Goal: Transaction & Acquisition: Purchase product/service

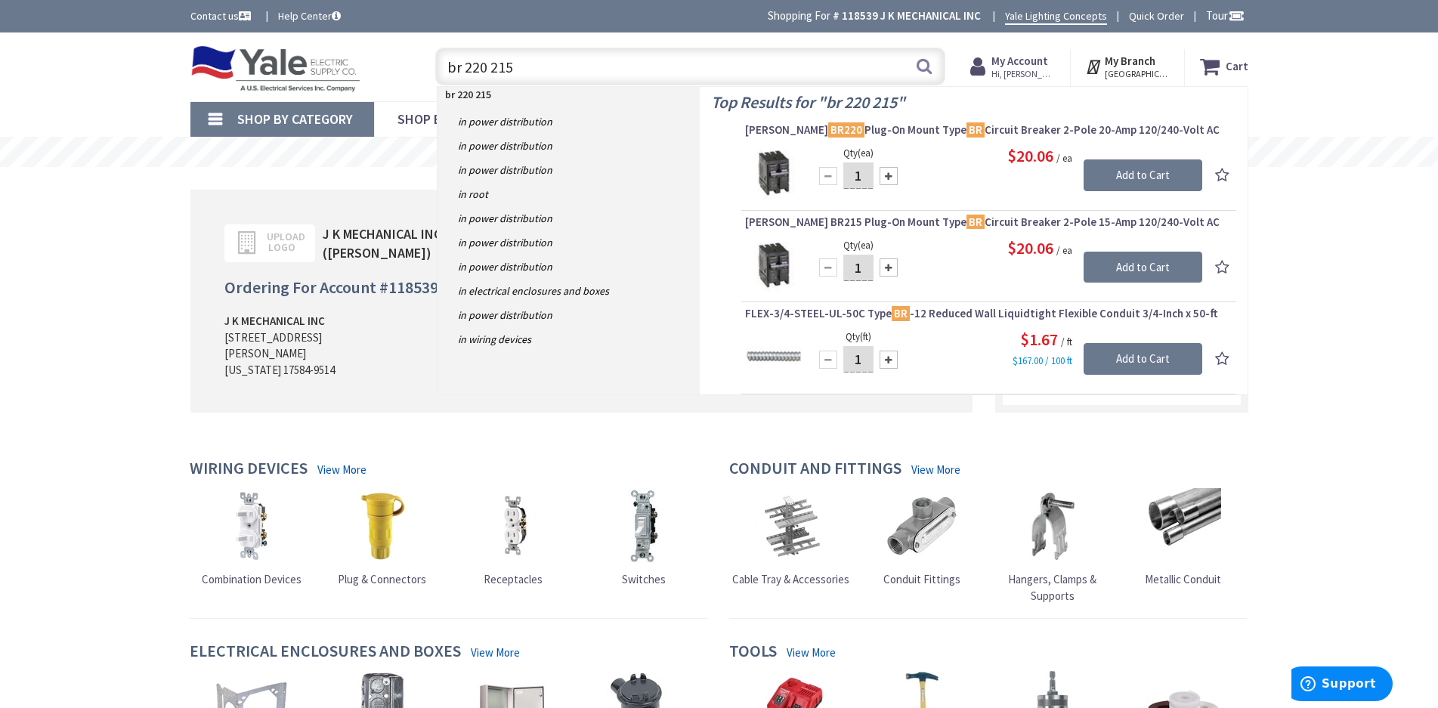
drag, startPoint x: 529, startPoint y: 69, endPoint x: 465, endPoint y: 69, distance: 64.2
click at [465, 69] on input "br 220 215" at bounding box center [690, 67] width 510 height 38
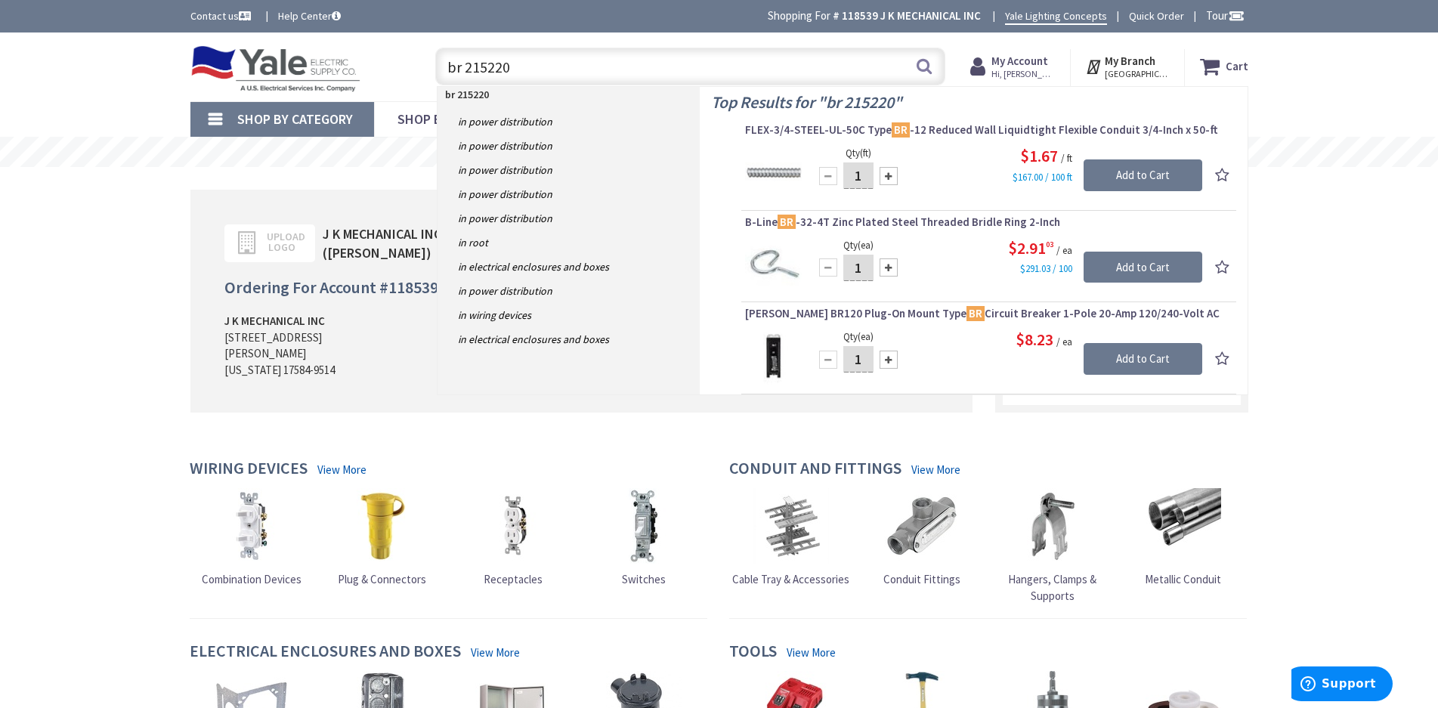
drag, startPoint x: 539, startPoint y: 63, endPoint x: 462, endPoint y: 63, distance: 76.3
click at [462, 63] on input "br 215220" at bounding box center [690, 67] width 510 height 38
type input "b"
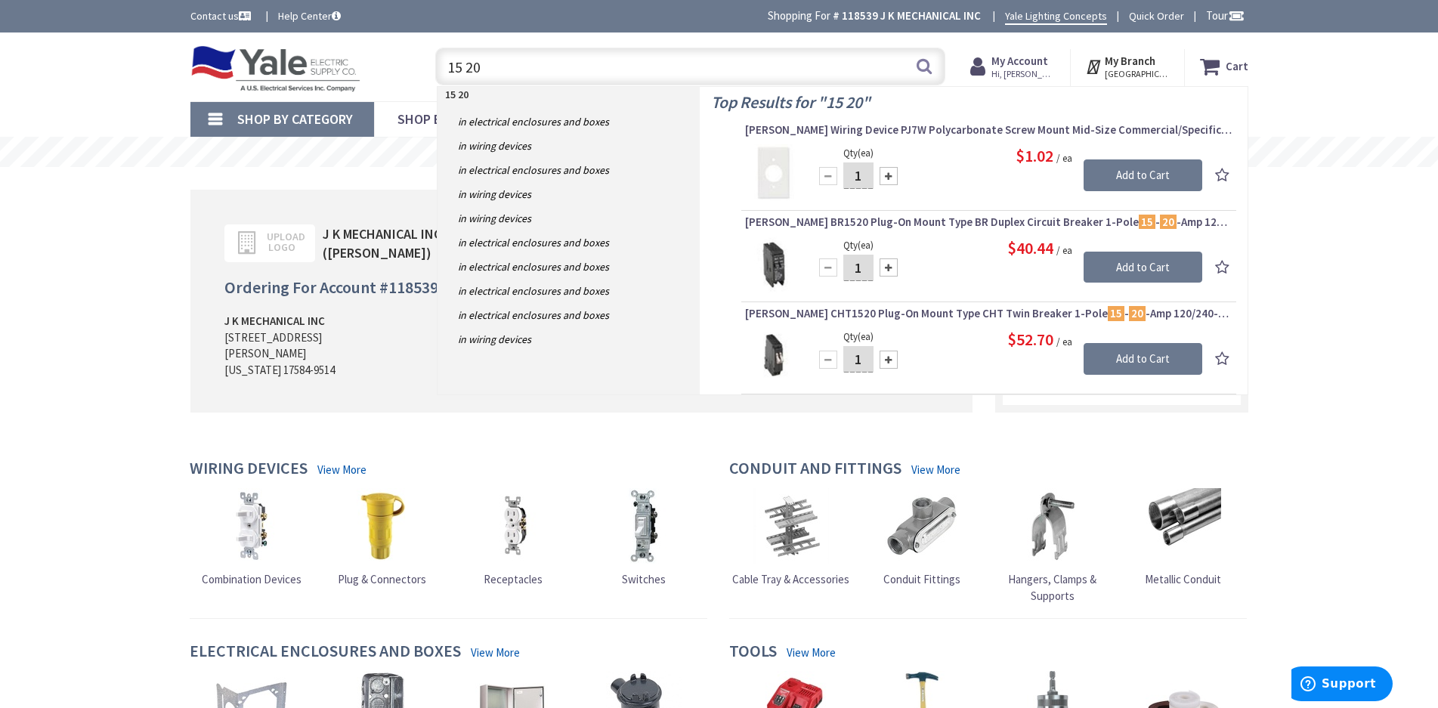
click at [447, 68] on input "15 20" at bounding box center [690, 67] width 510 height 38
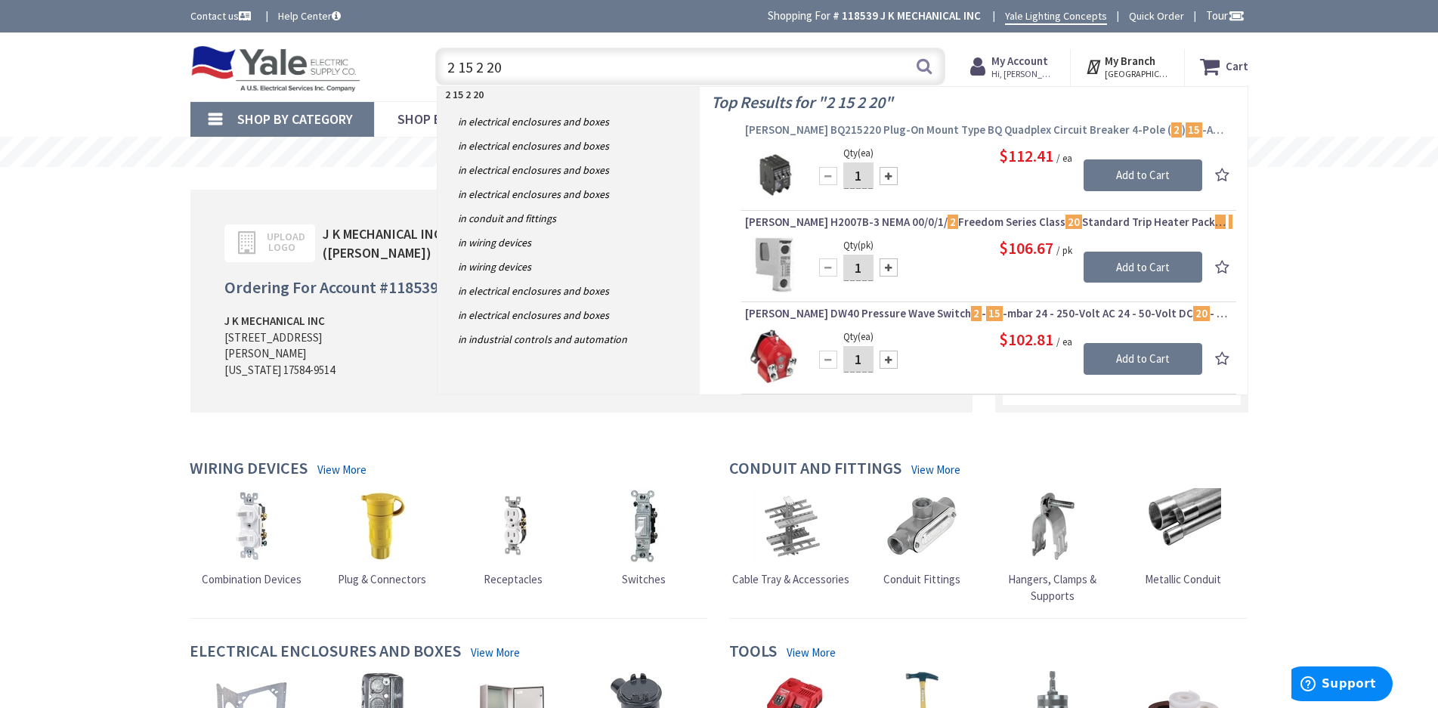
type input "2 15 2 20"
click at [827, 125] on span "Eaton BQ215220 Plug-On Mount Type BQ Quadplex Circuit Breaker 4-Pole ( 2 ) 15 -…" at bounding box center [988, 129] width 487 height 15
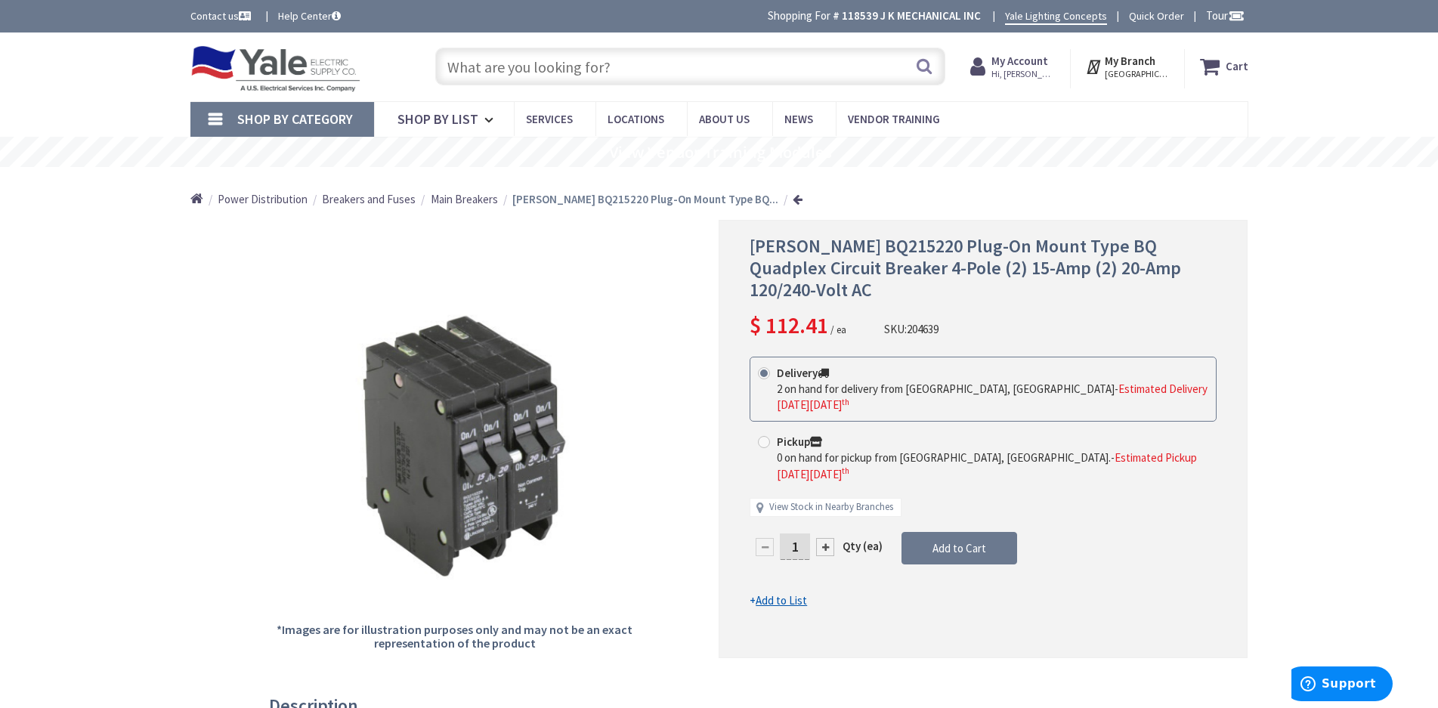
click at [552, 76] on input "text" at bounding box center [690, 67] width 510 height 38
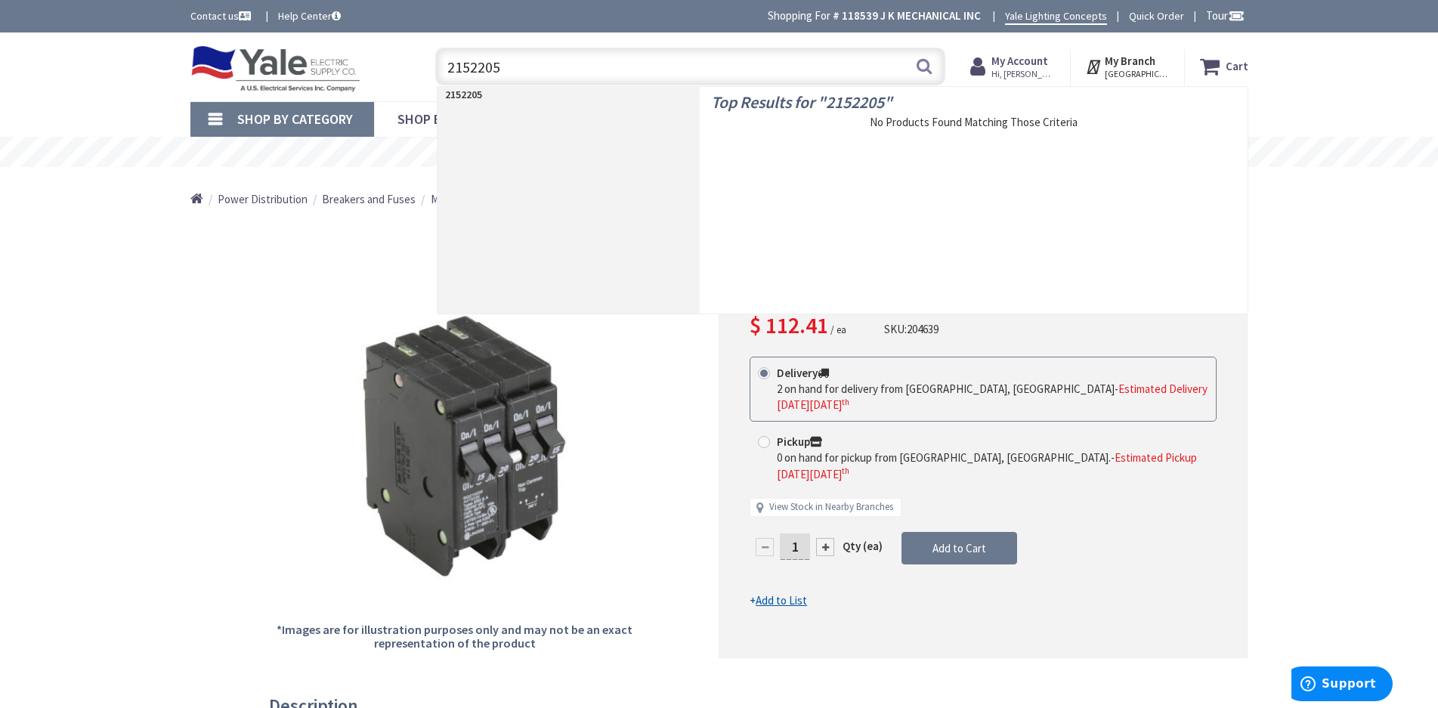
type input "215220"
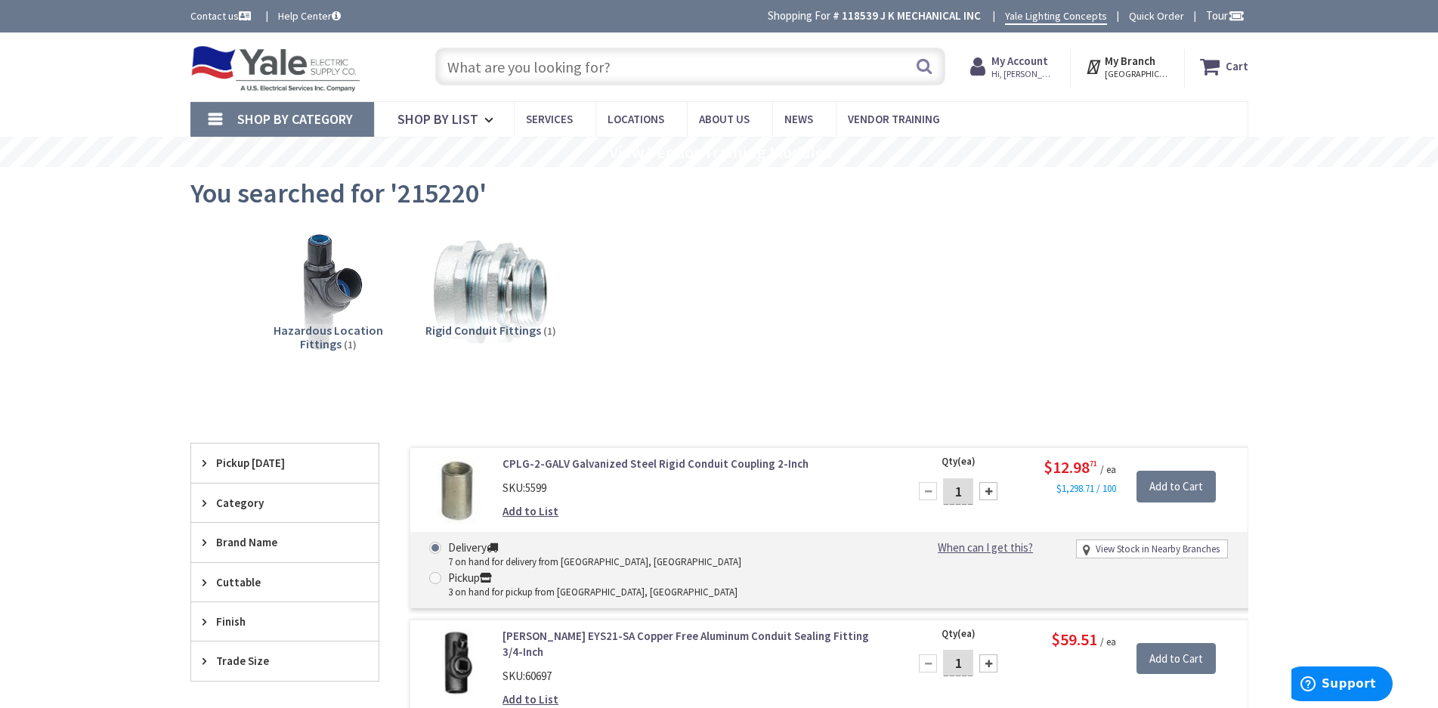
scroll to position [76, 0]
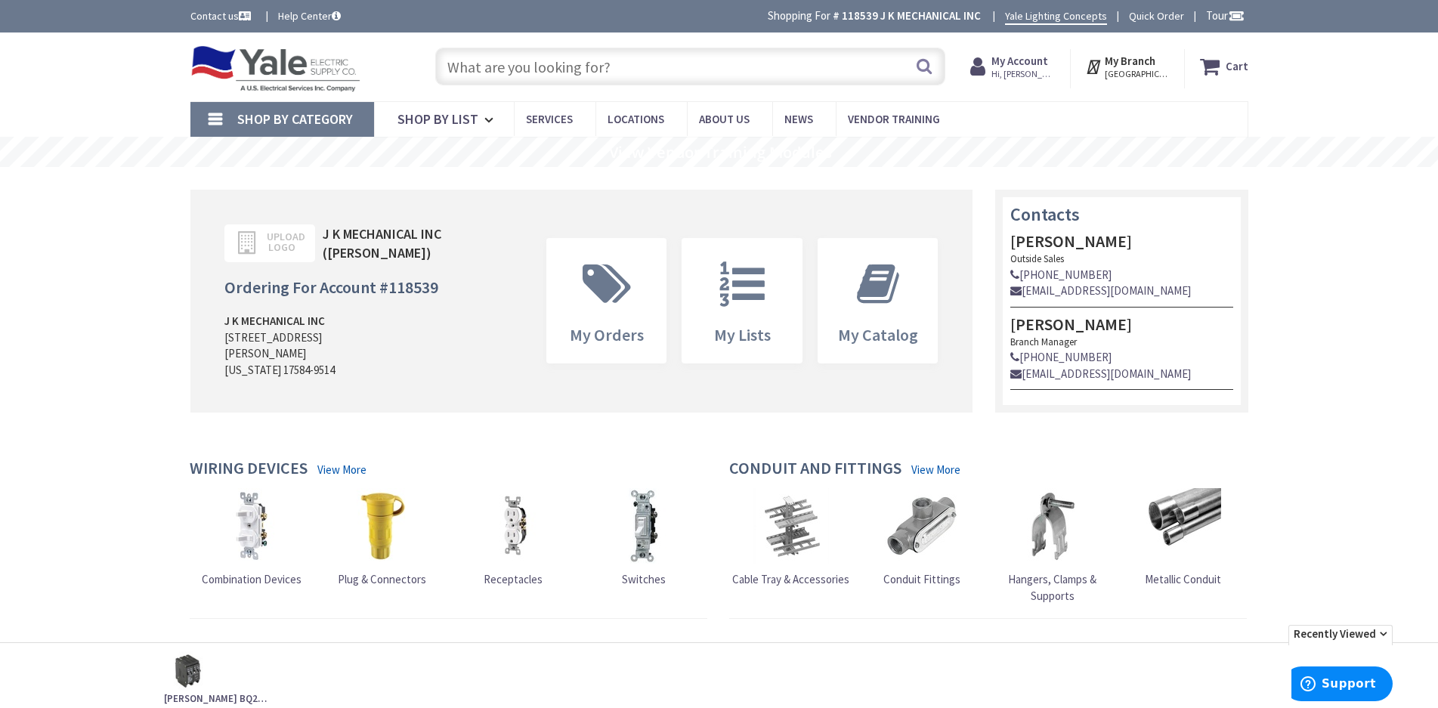
click at [480, 63] on input "text" at bounding box center [690, 67] width 510 height 38
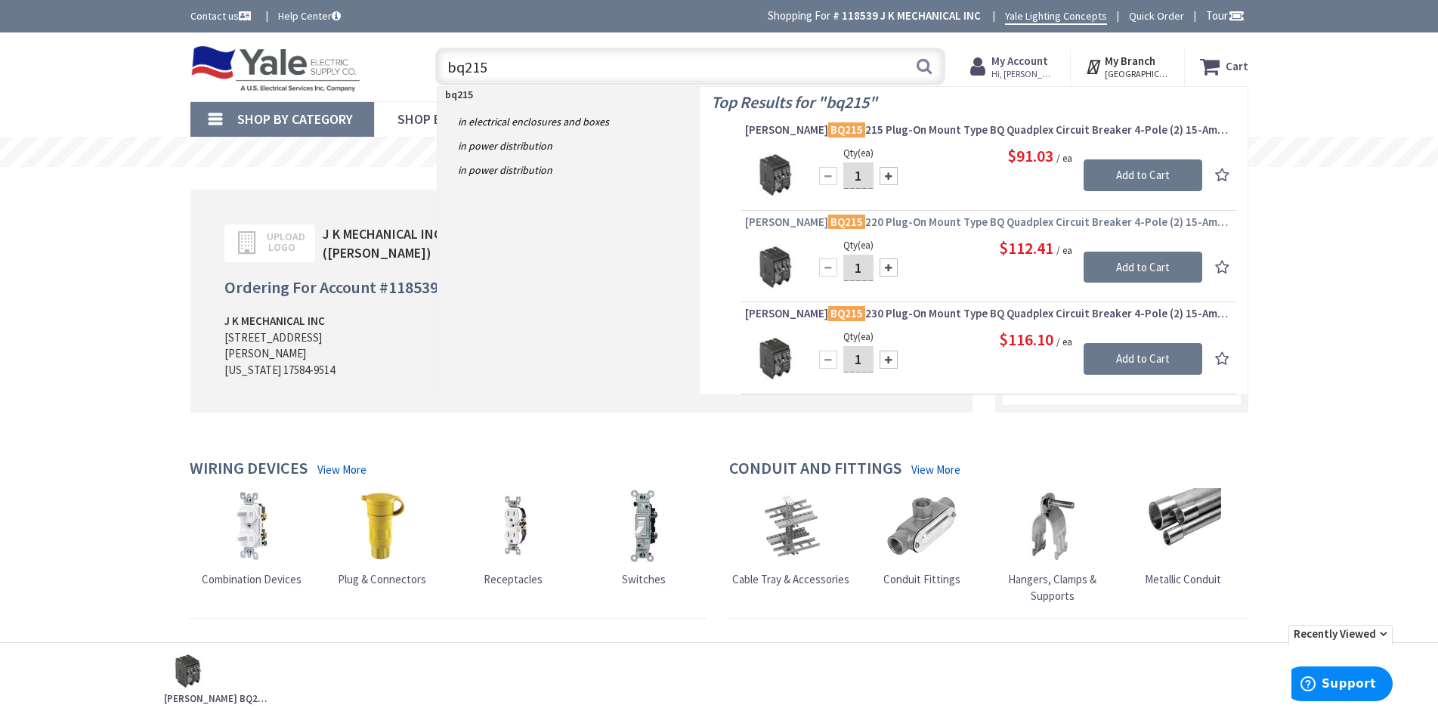
type input "bq215"
click at [905, 220] on span "Eaton BQ215 220 Plug-On Mount Type BQ Quadplex Circuit Breaker 4-Pole (2) 15-Am…" at bounding box center [988, 222] width 487 height 15
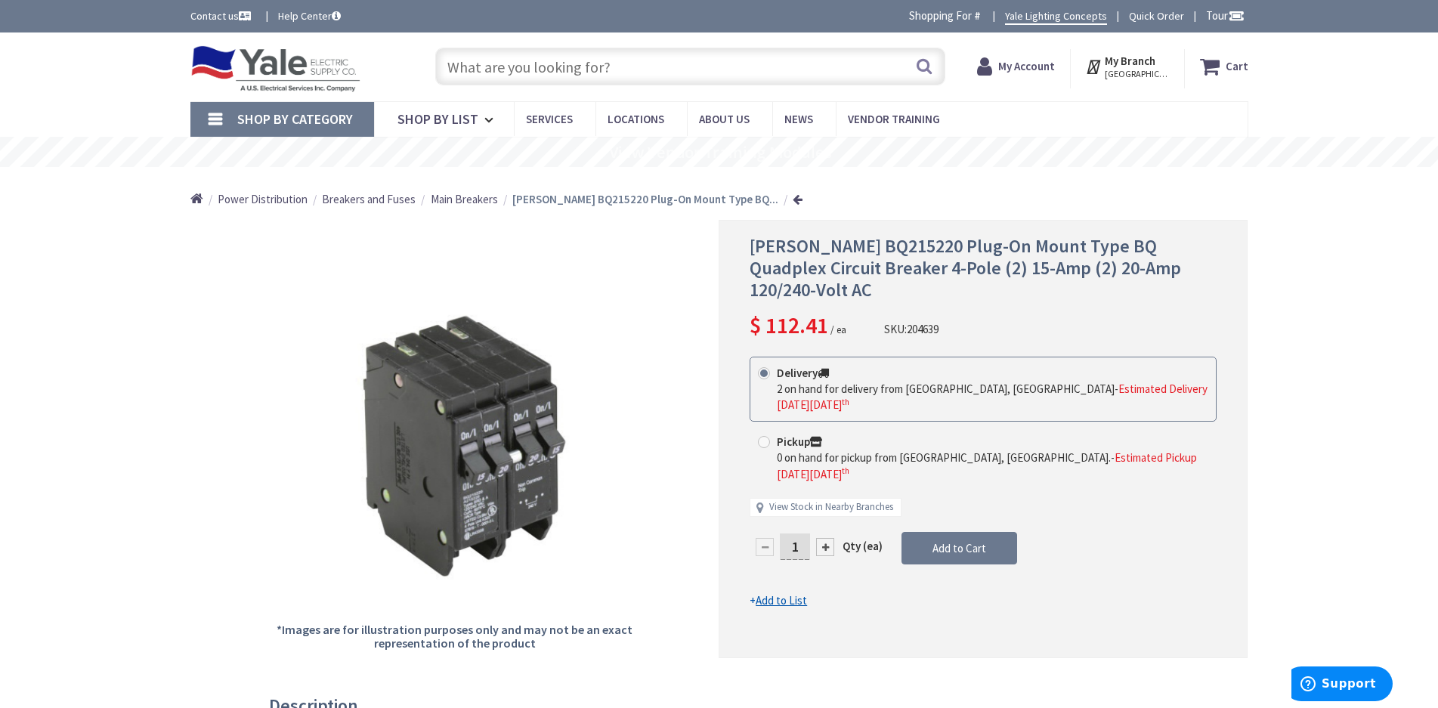
click at [607, 76] on input "text" at bounding box center [690, 67] width 510 height 38
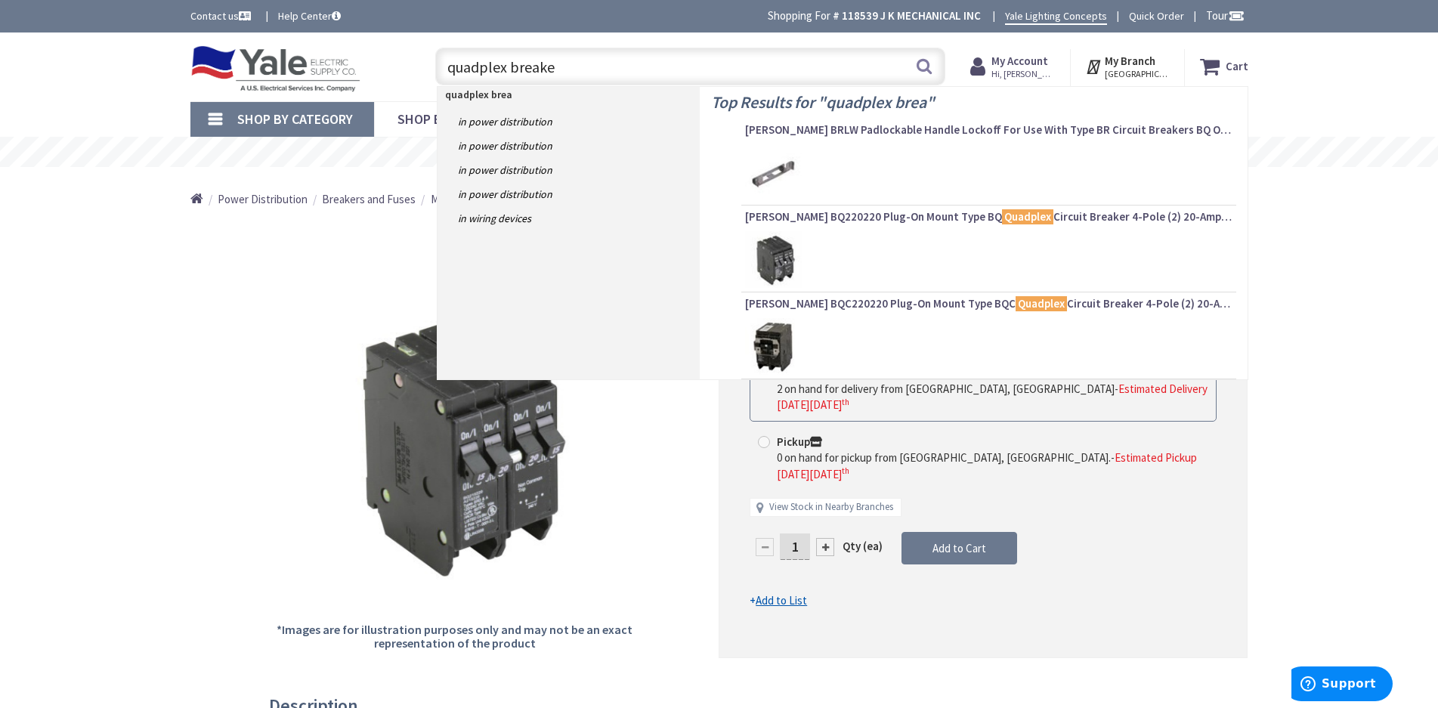
type input "quadplex breaker"
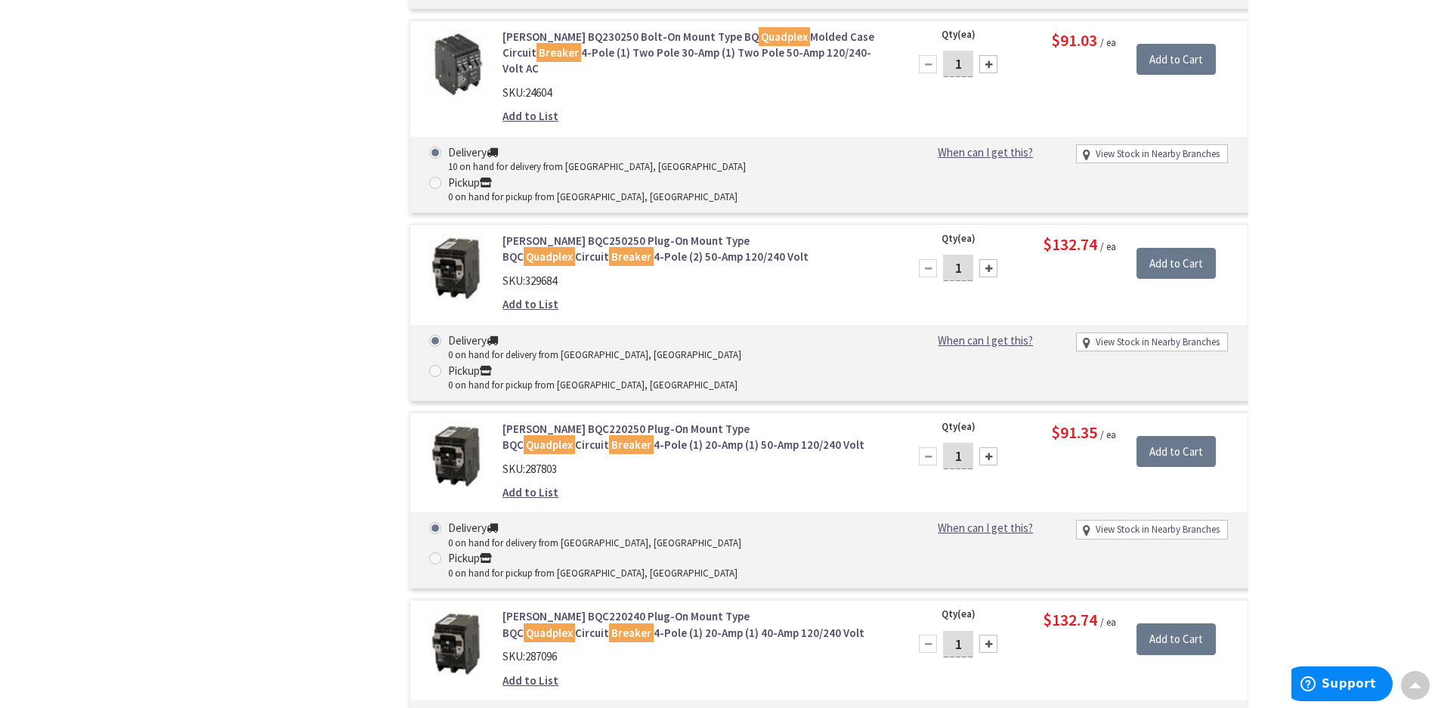
scroll to position [2947, 0]
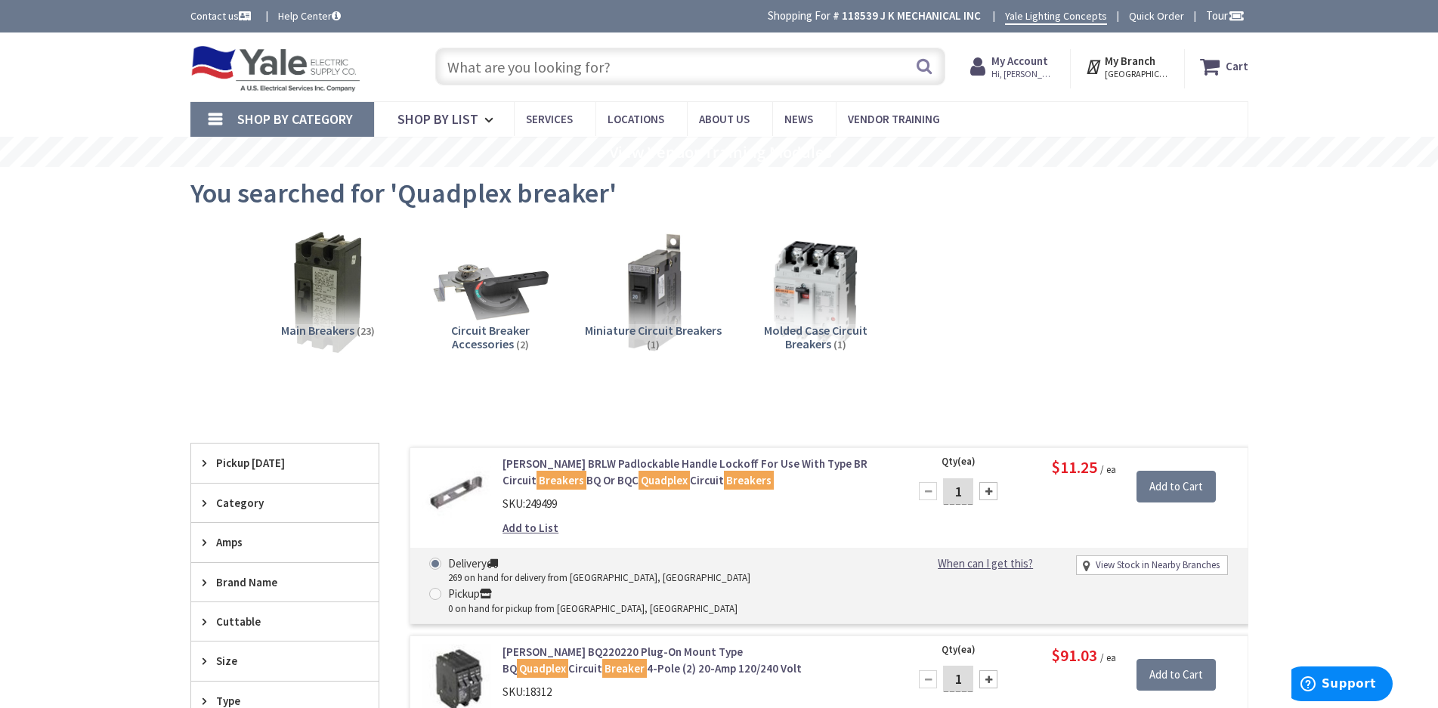
click at [522, 66] on input "text" at bounding box center [690, 67] width 510 height 38
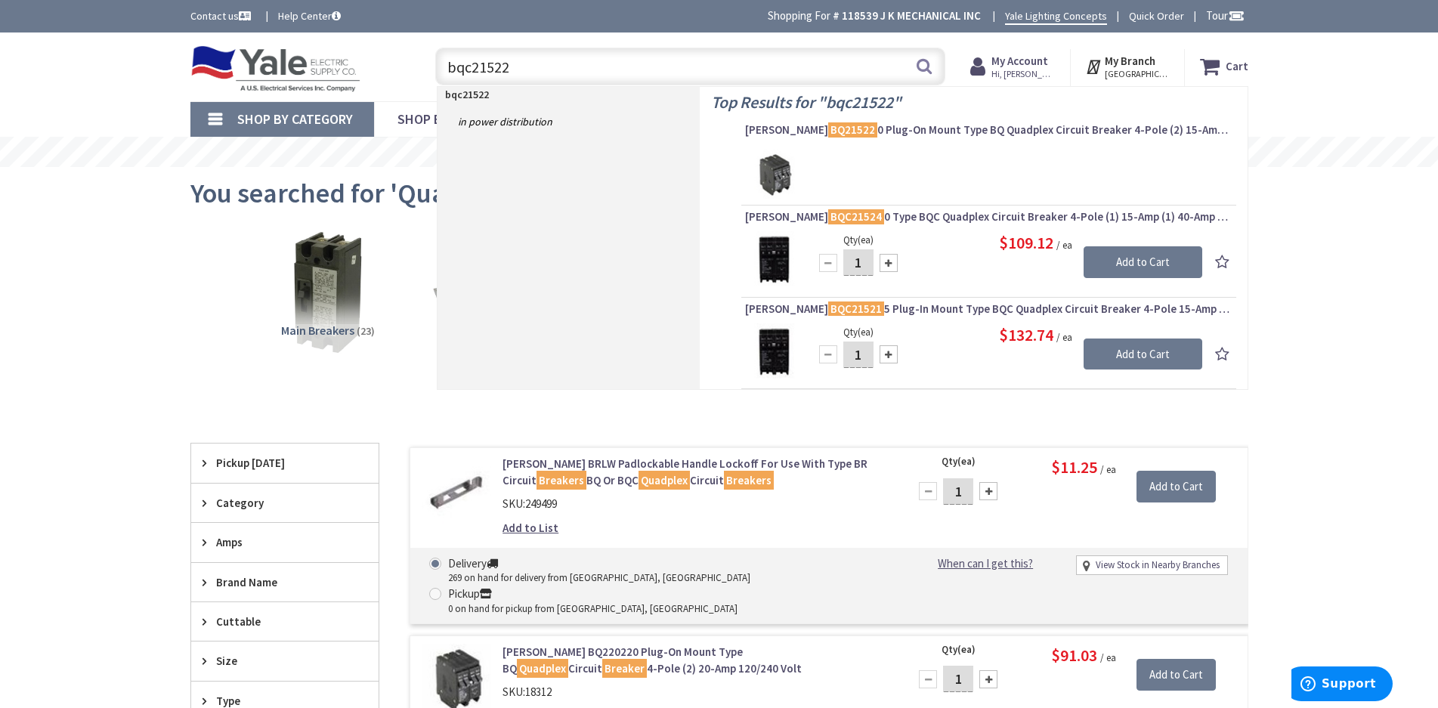
type input "bqc215220"
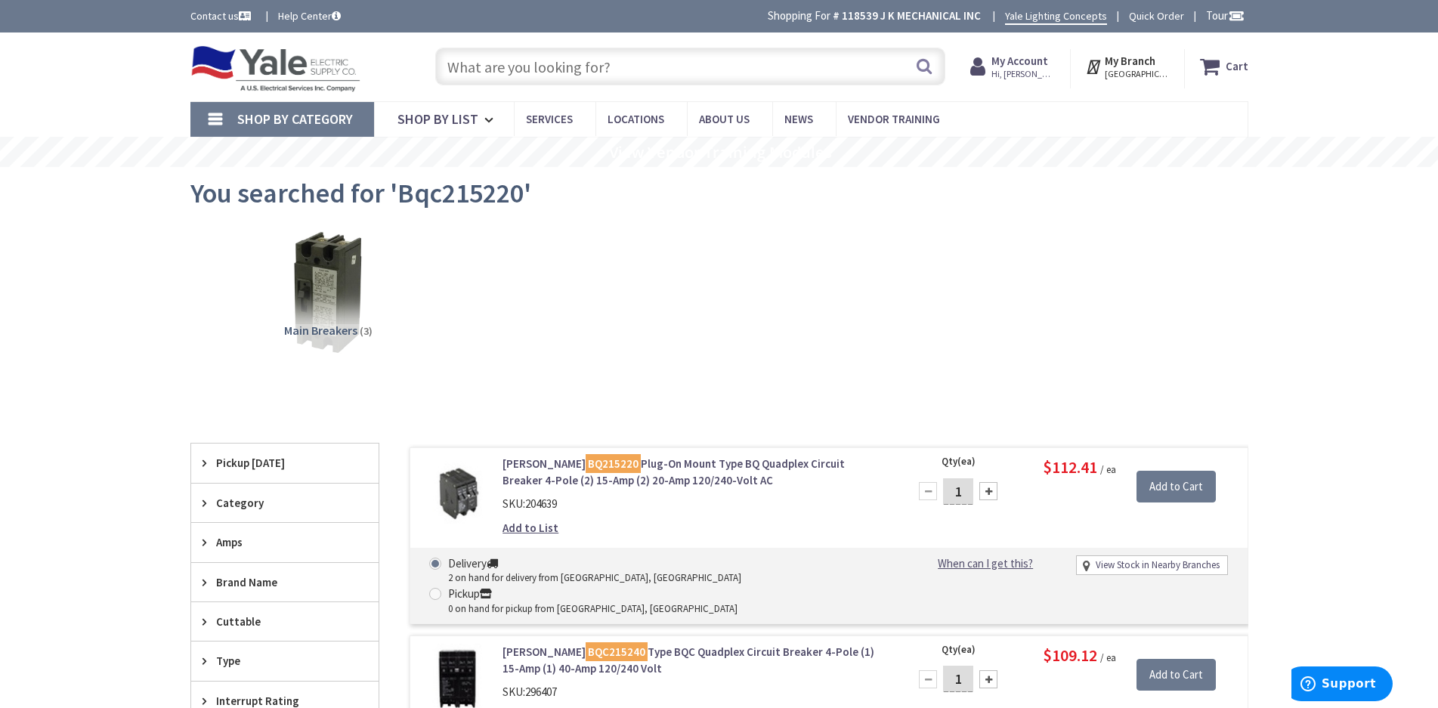
click at [536, 78] on input "text" at bounding box center [690, 67] width 510 height 38
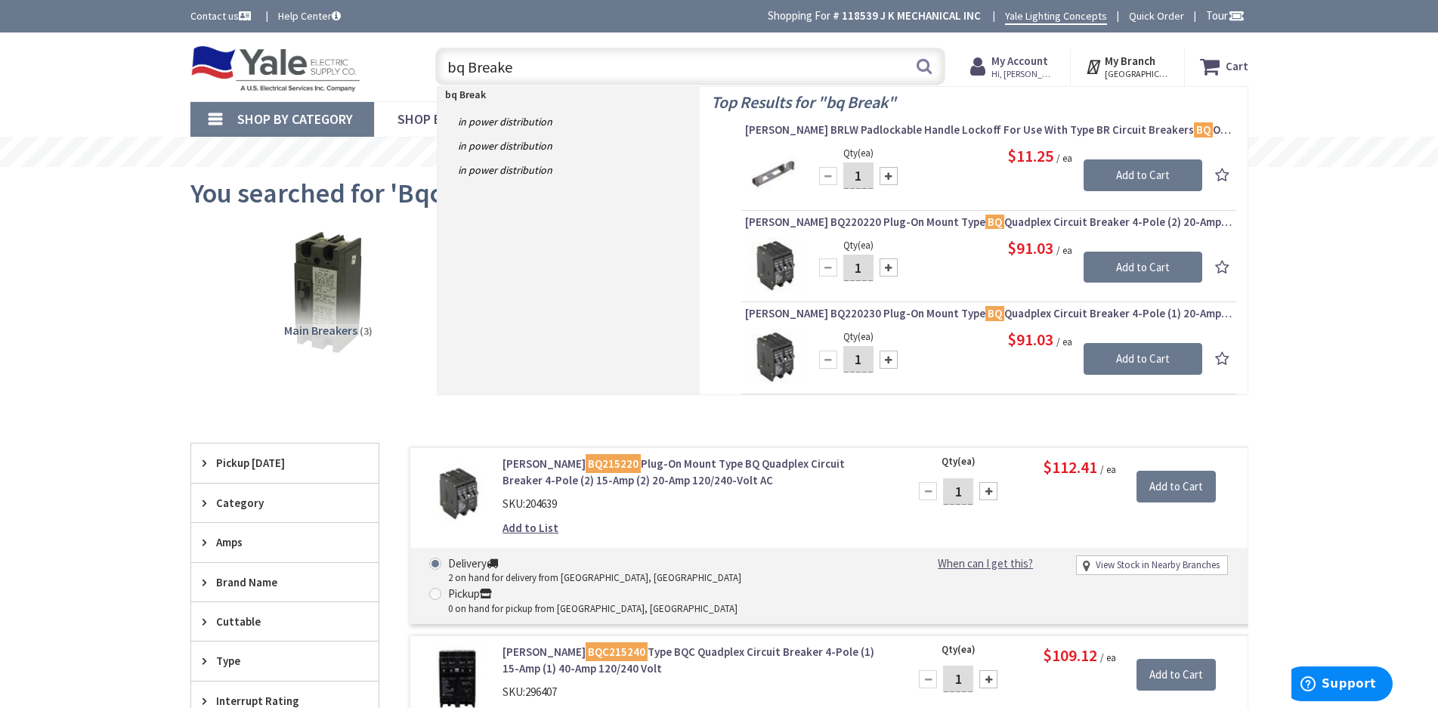
type input "bq Breaker"
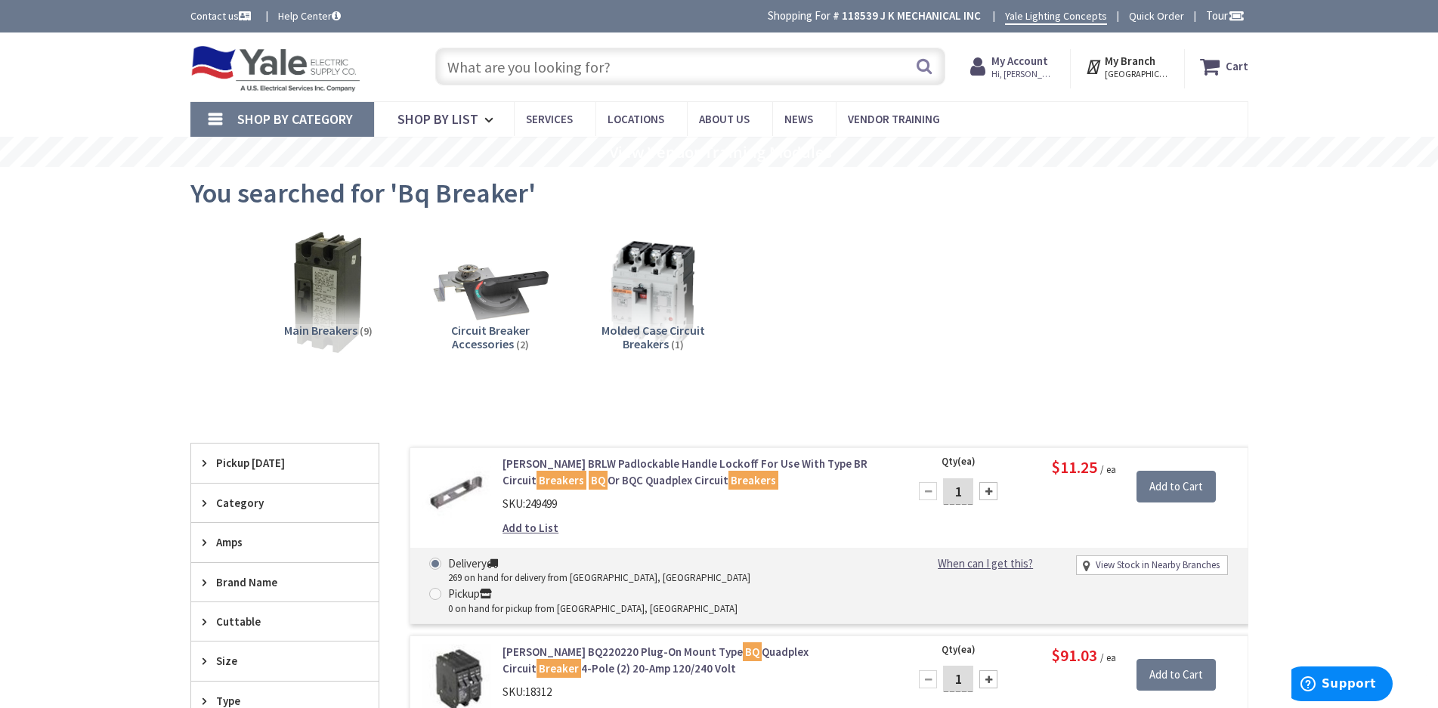
scroll to position [227, 0]
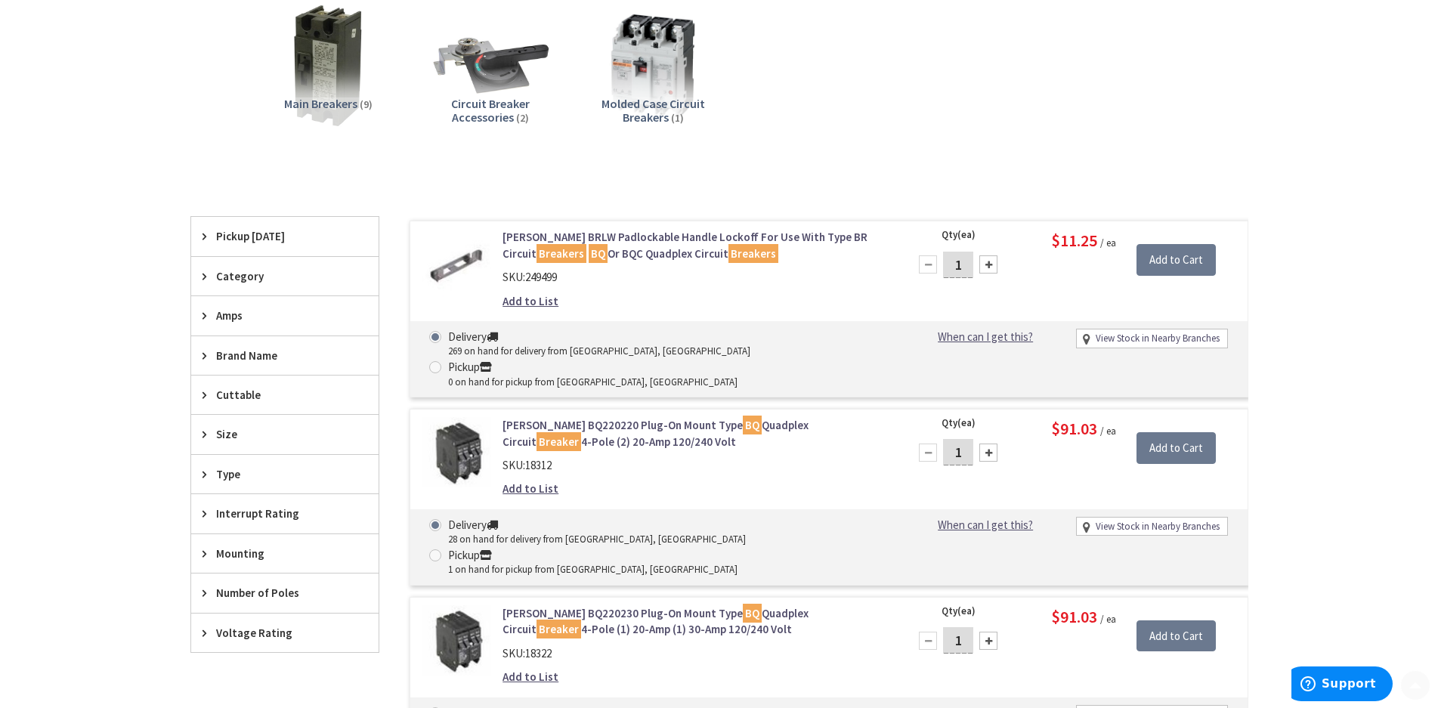
click at [259, 244] on span "Pickup Today" at bounding box center [277, 236] width 123 height 16
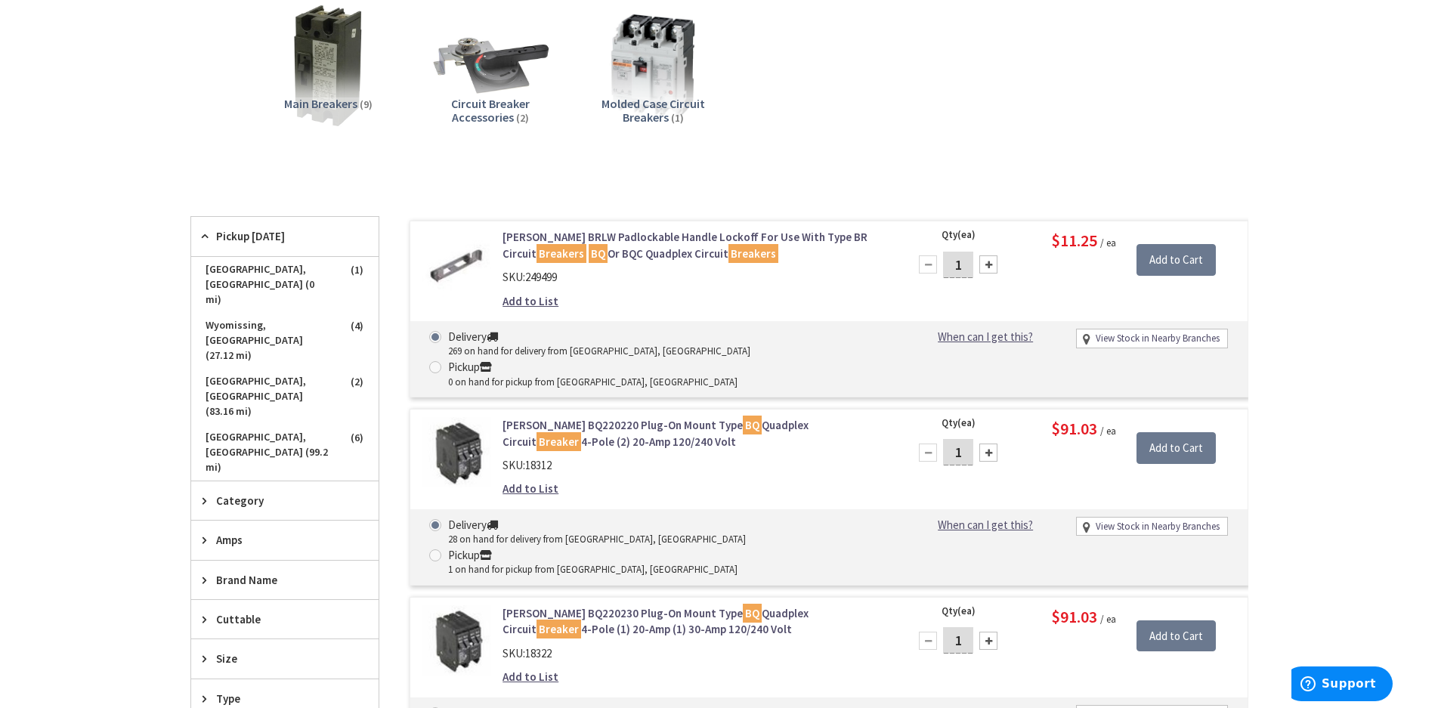
scroll to position [0, 0]
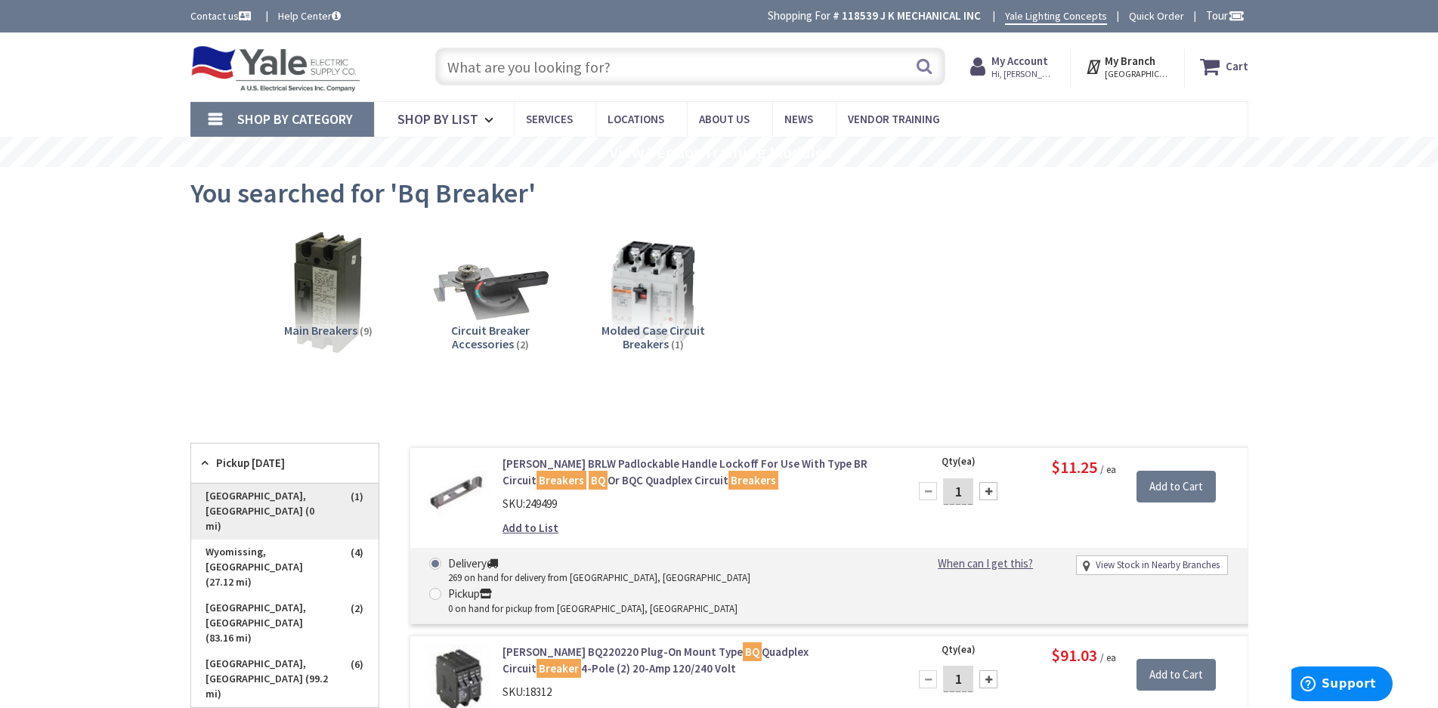
click at [305, 493] on span "Lancaster, PA (0 mi)" at bounding box center [284, 512] width 187 height 56
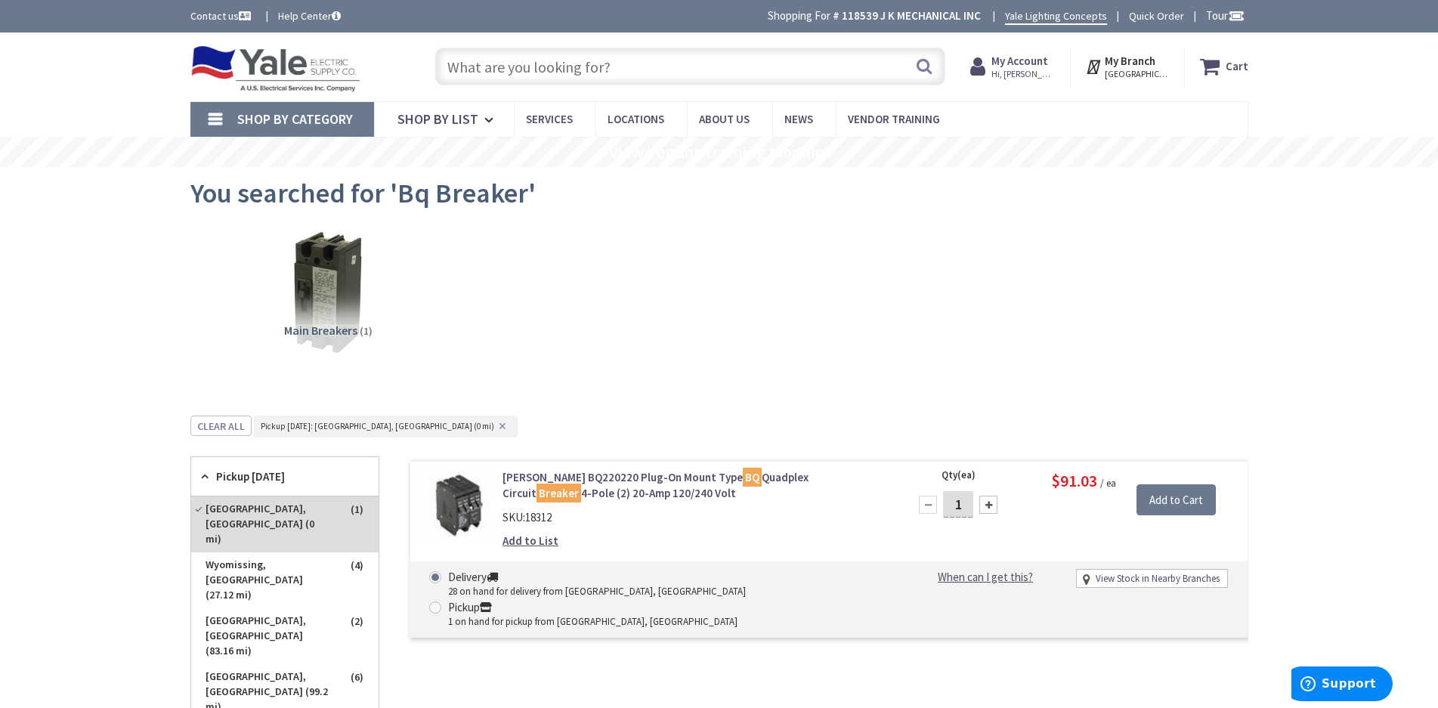
click at [496, 76] on input "text" at bounding box center [690, 67] width 510 height 38
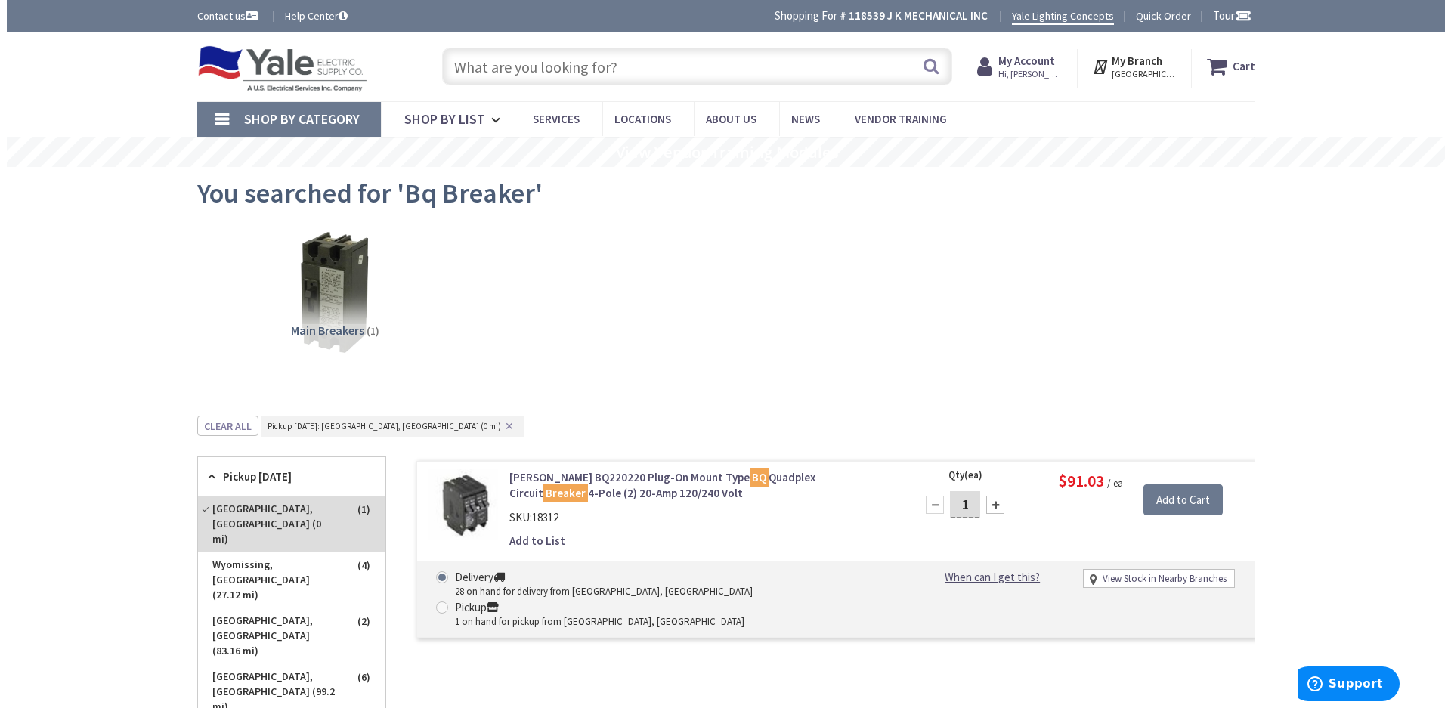
scroll to position [76, 0]
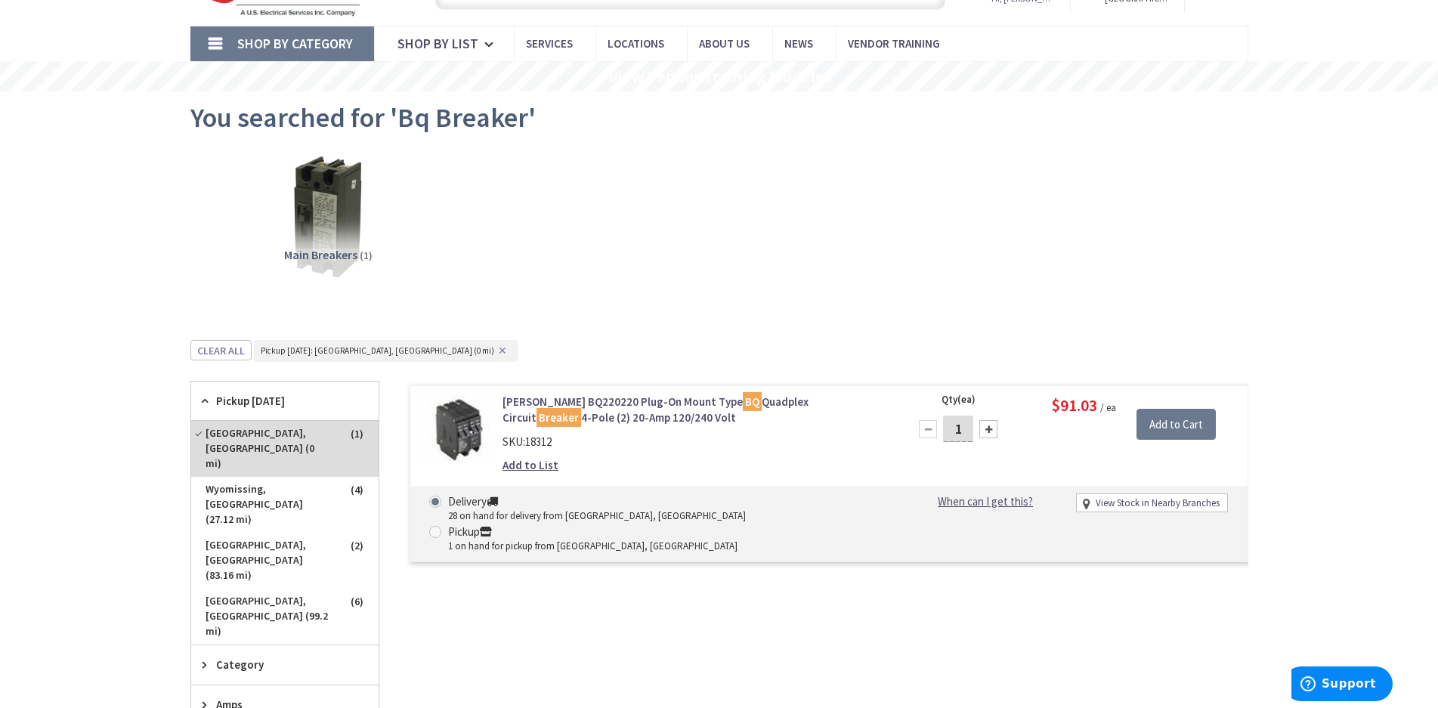
click at [651, 524] on div "Pickup" at bounding box center [592, 532] width 289 height 17
click at [443, 527] on input "Pickup 1 on hand for pickup from Lancaster, PA" at bounding box center [438, 532] width 10 height 10
radio input "true"
click at [1165, 421] on input "Add to Cart" at bounding box center [1176, 425] width 79 height 32
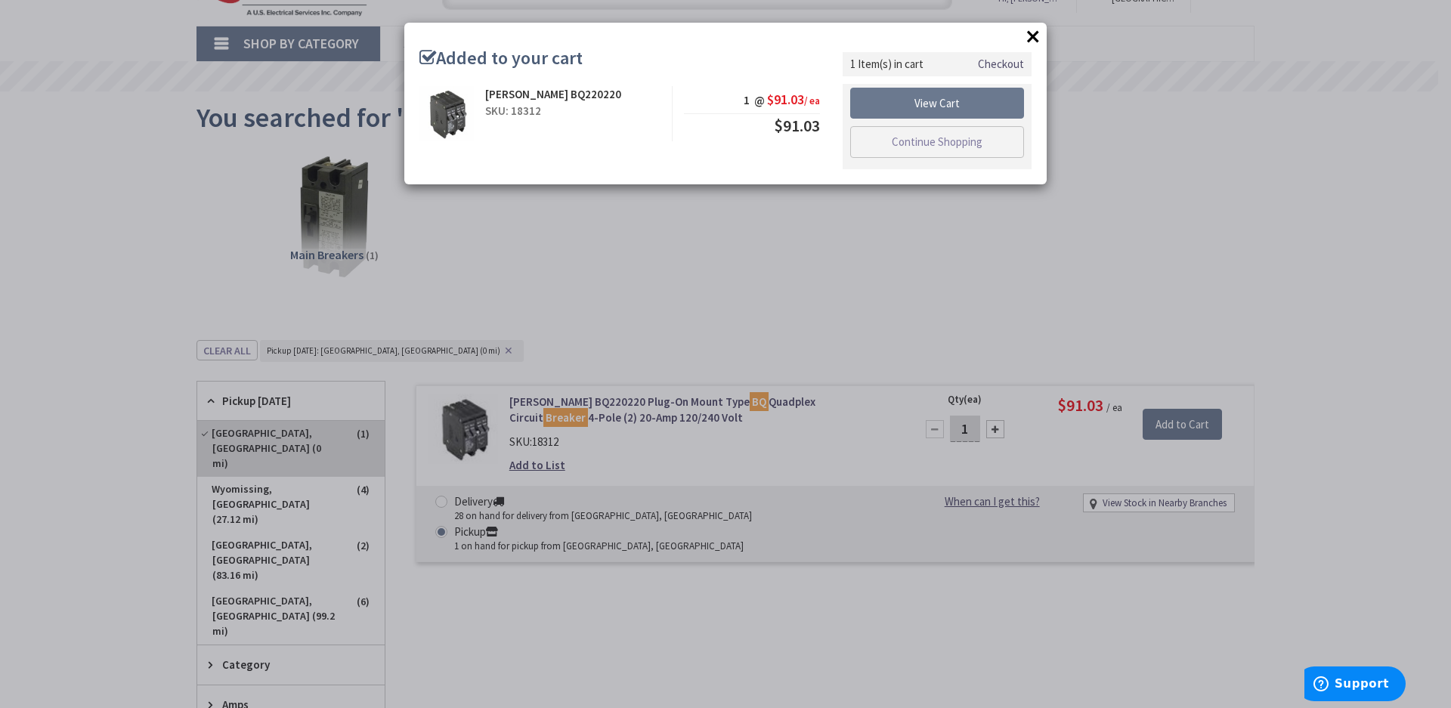
click at [1019, 63] on link "Checkout" at bounding box center [1001, 64] width 46 height 16
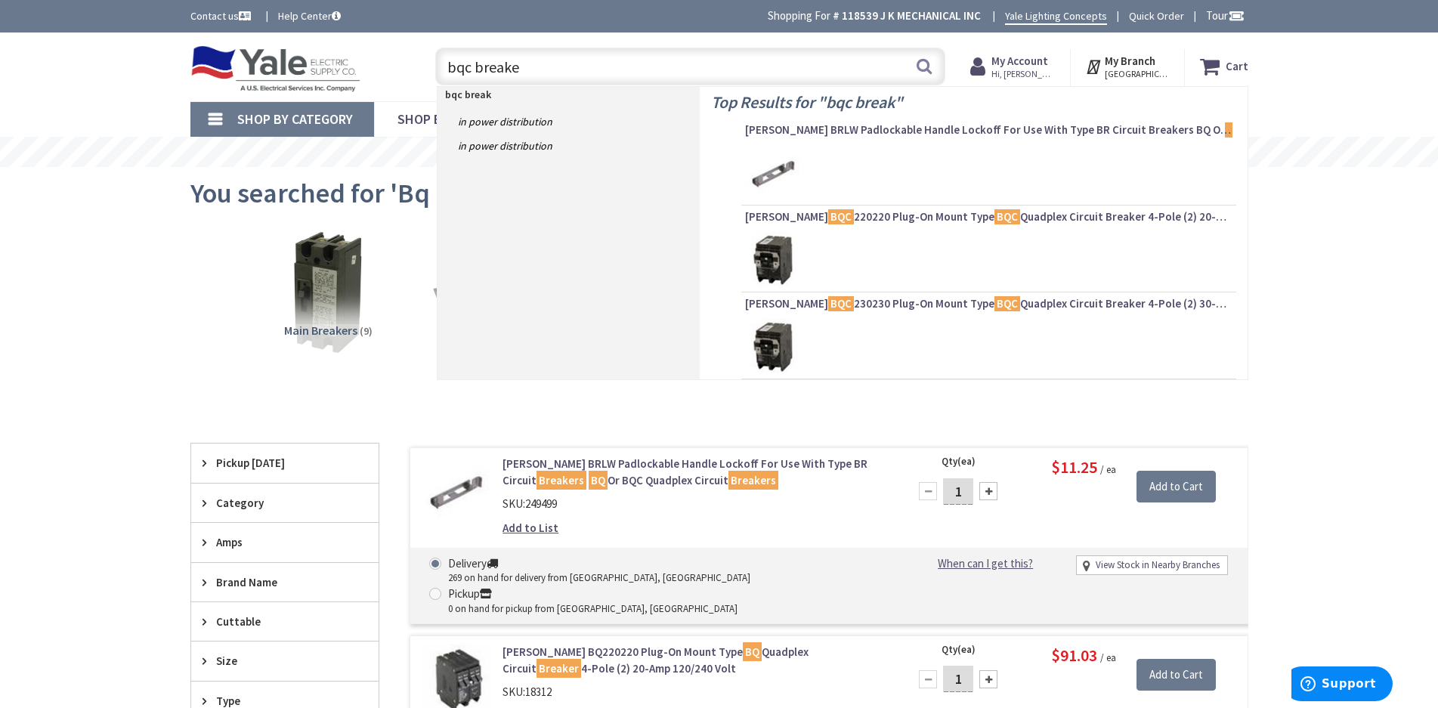
type input "bqc breaker"
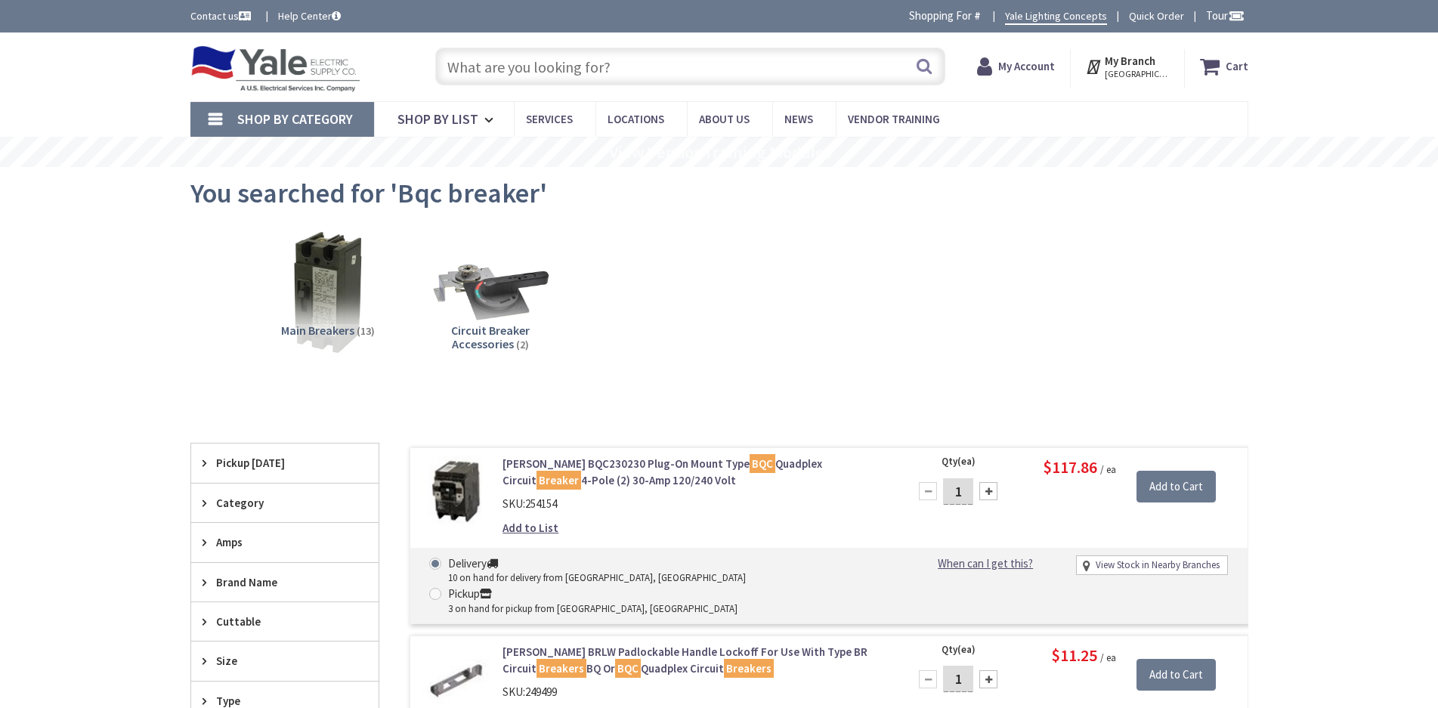
scroll to position [76, 0]
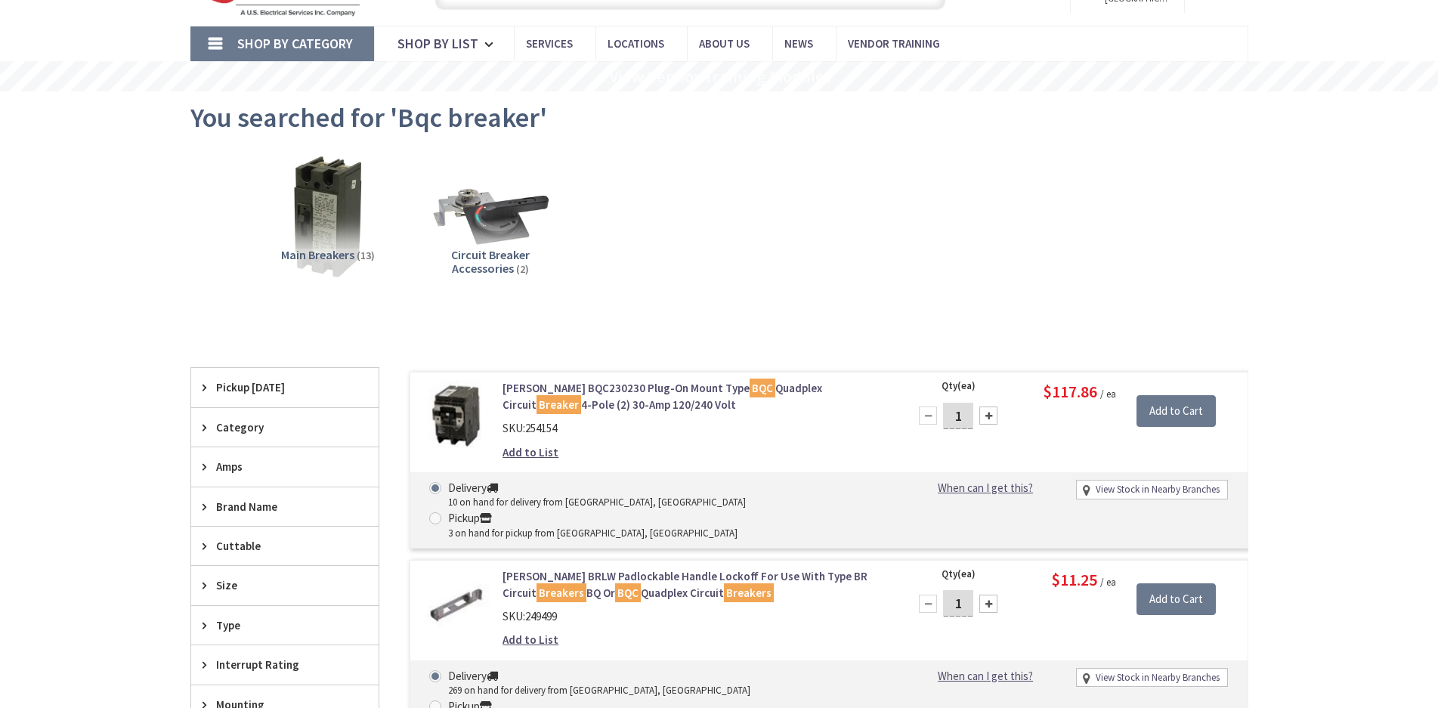
click at [264, 390] on span "Pickup [DATE]" at bounding box center [277, 387] width 123 height 16
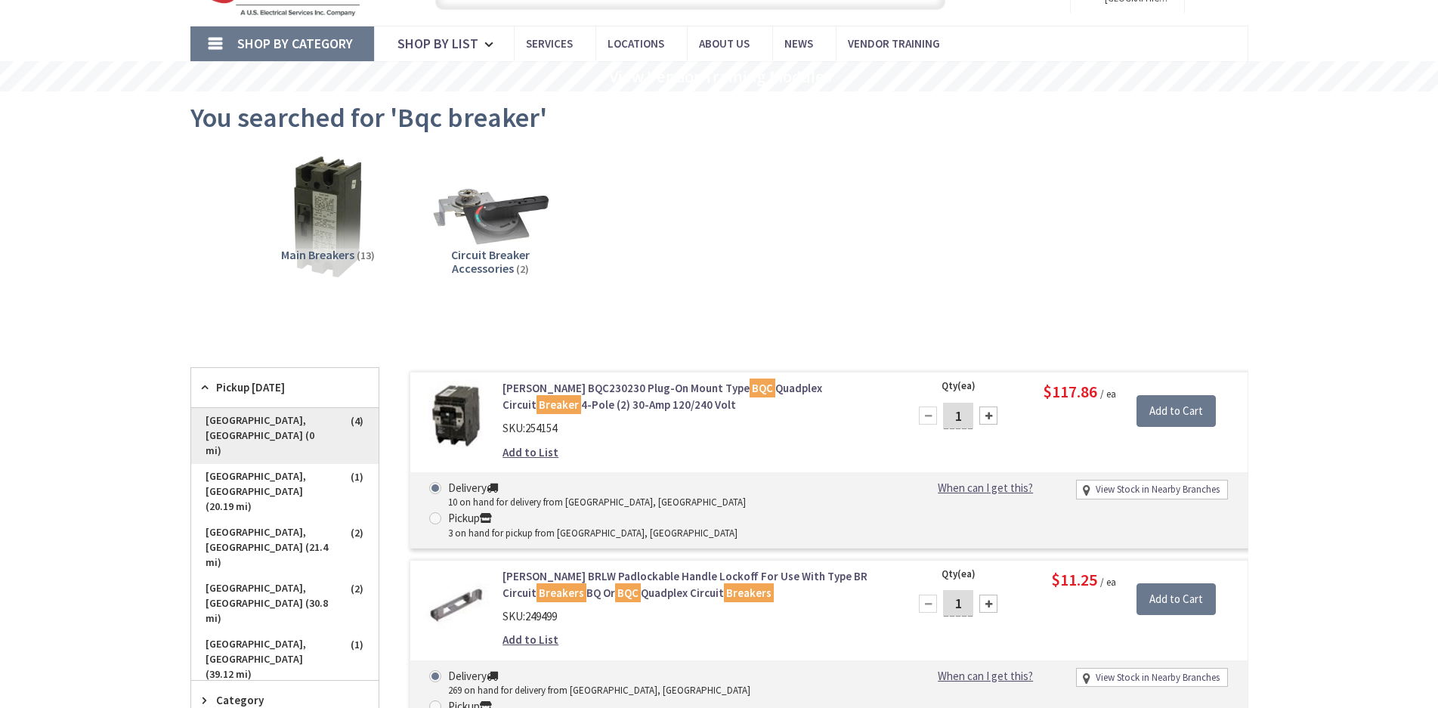
click at [233, 414] on span "Lancaster, PA (0 mi)" at bounding box center [284, 436] width 187 height 56
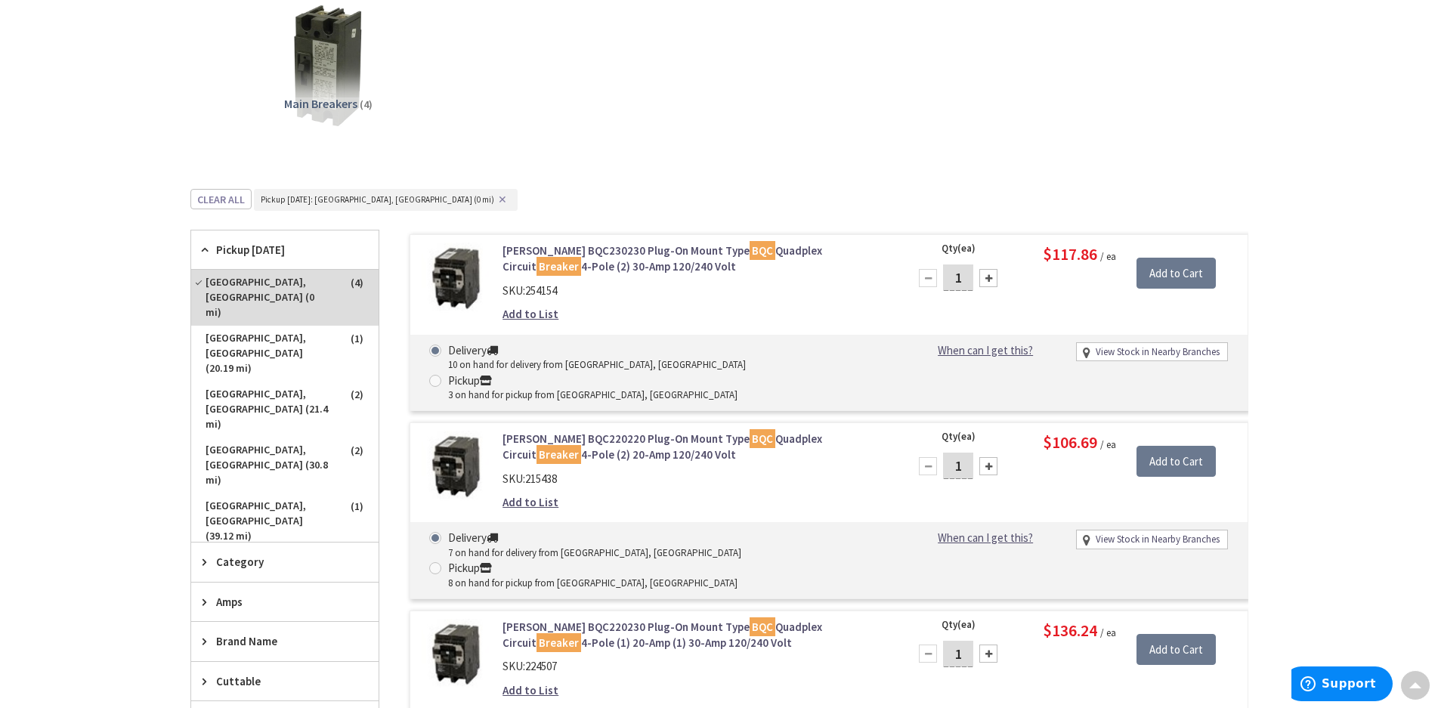
scroll to position [302, 0]
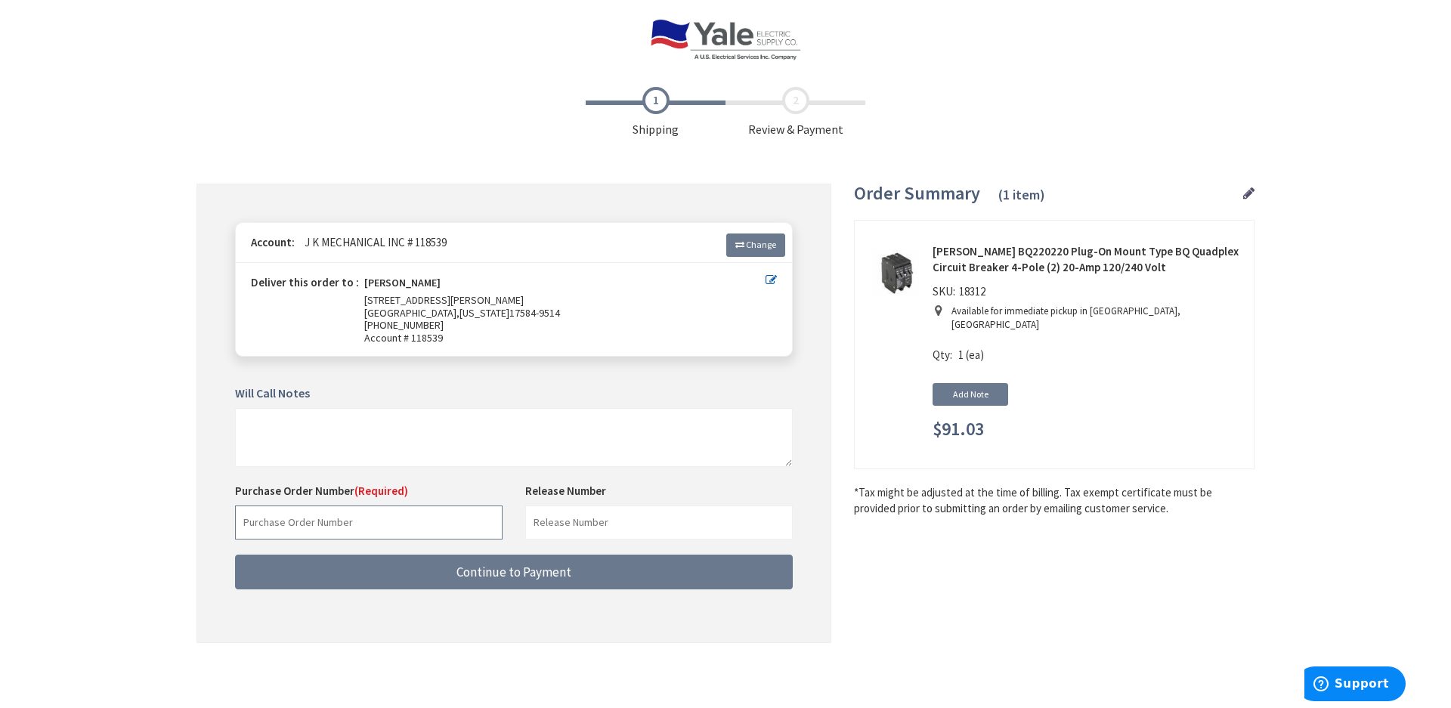
click at [302, 519] on input "text" at bounding box center [369, 523] width 268 height 34
click at [299, 523] on input "text" at bounding box center [369, 523] width 268 height 34
type input "66655RHR"
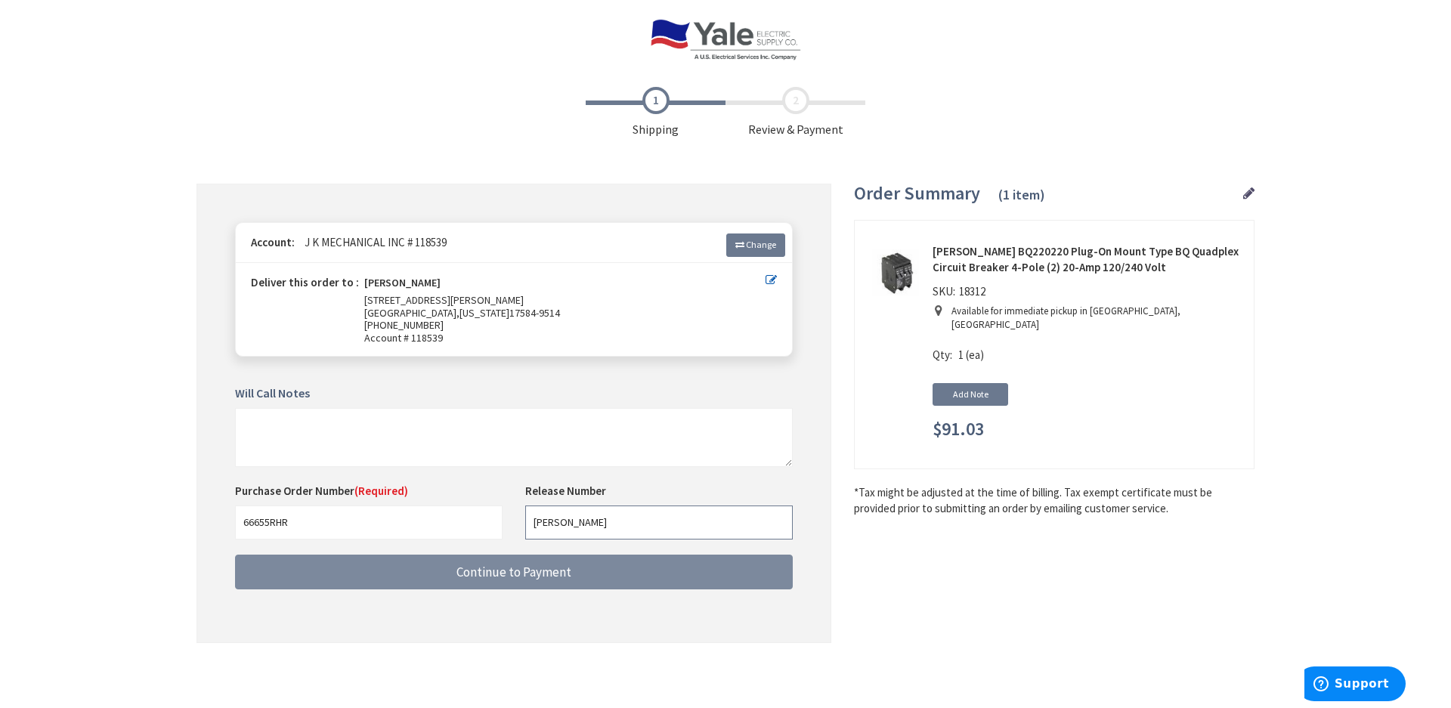
type input "[PERSON_NAME]"
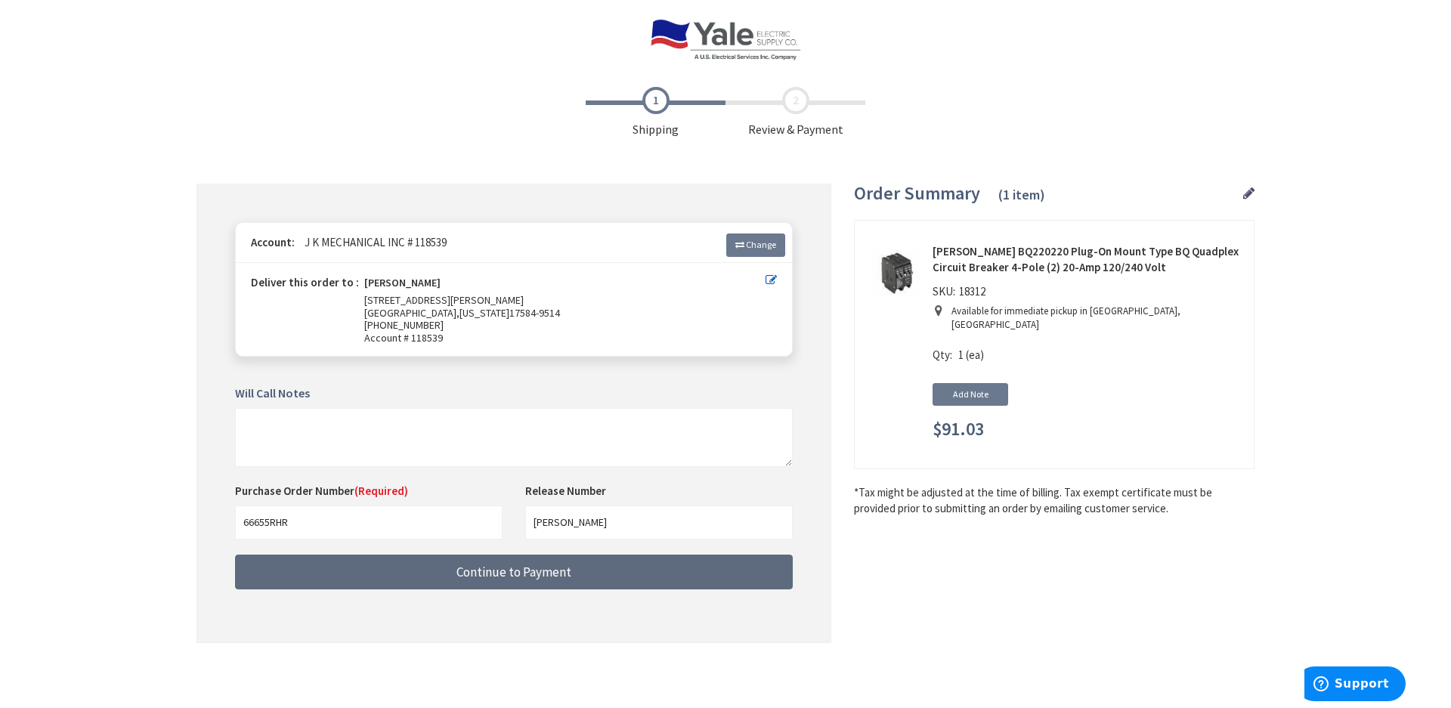
click at [530, 577] on span "Continue to Payment" at bounding box center [513, 572] width 115 height 17
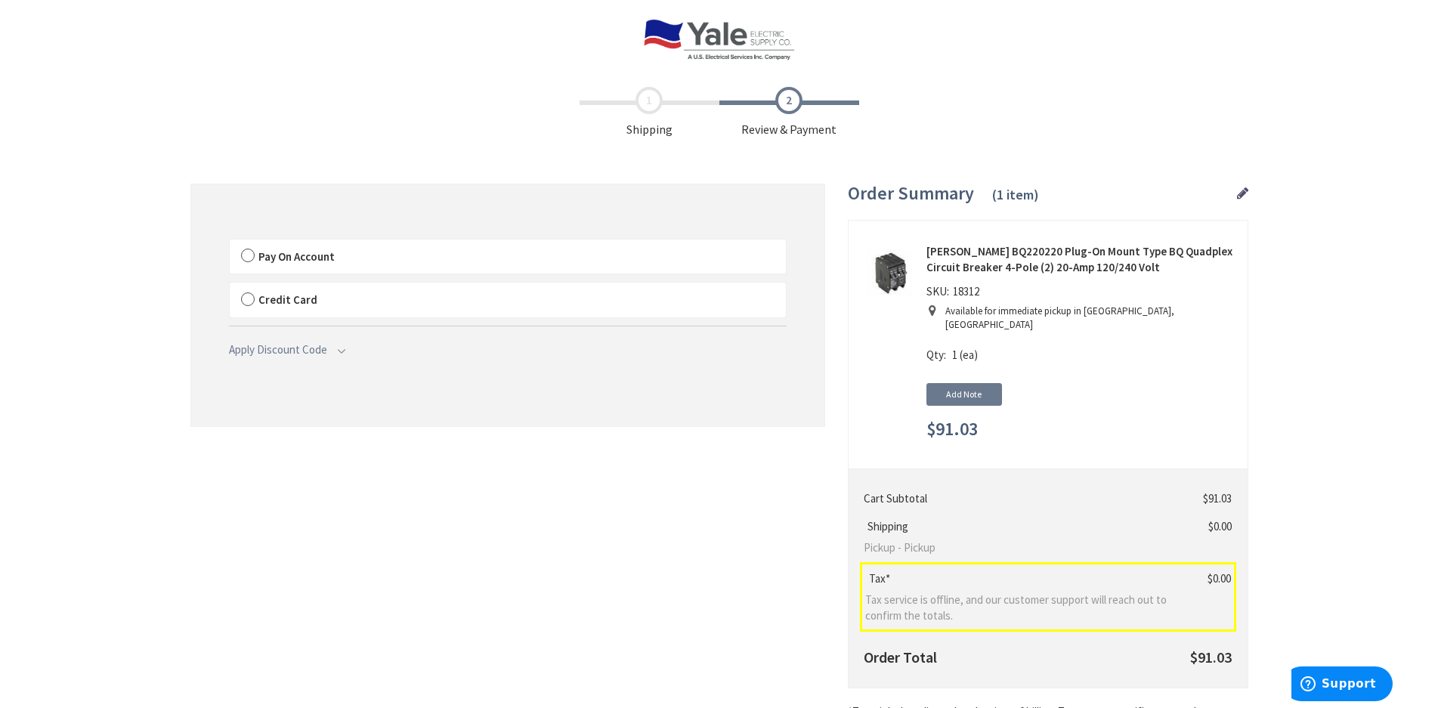
click at [323, 261] on span "Pay On Account" at bounding box center [296, 256] width 76 height 14
click at [230, 243] on input "Pay On Account" at bounding box center [230, 243] width 0 height 0
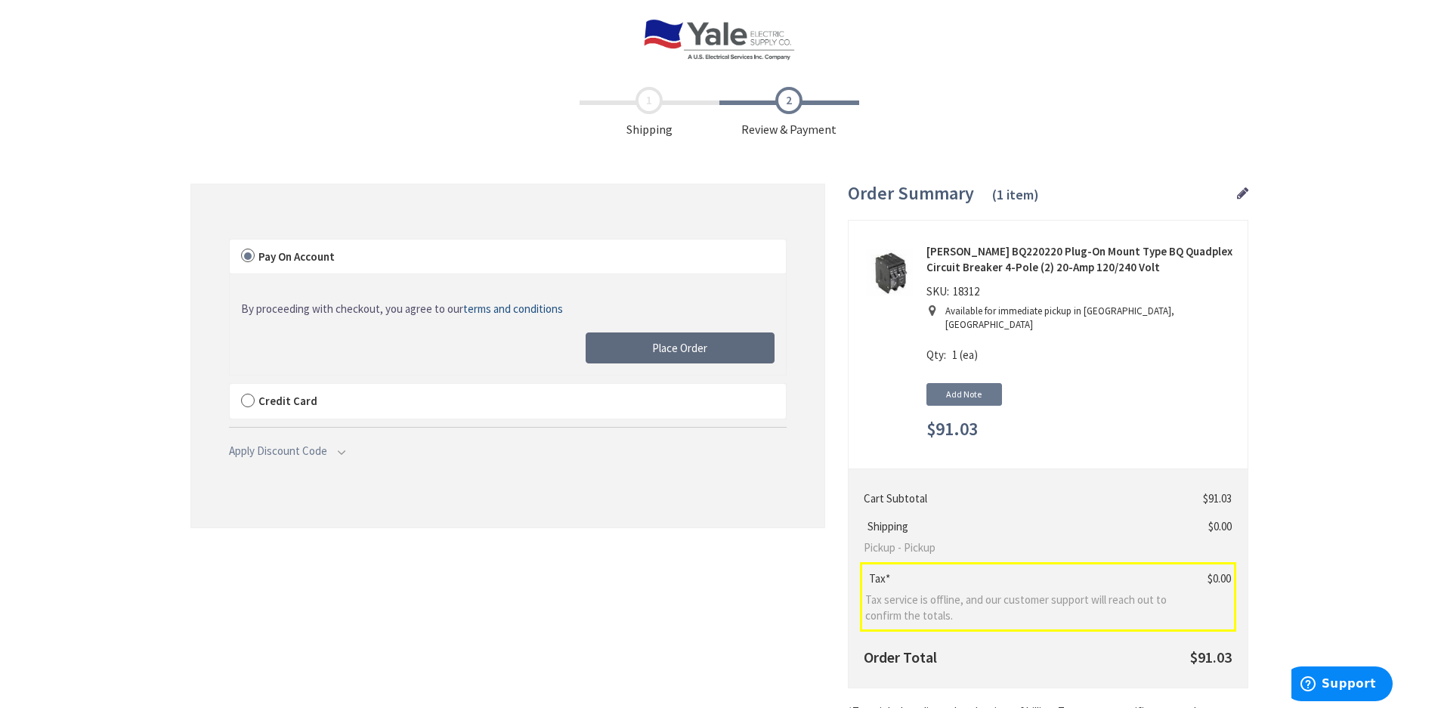
click at [709, 349] on button "Place Order" at bounding box center [680, 349] width 189 height 32
